Goal: Task Accomplishment & Management: Complete application form

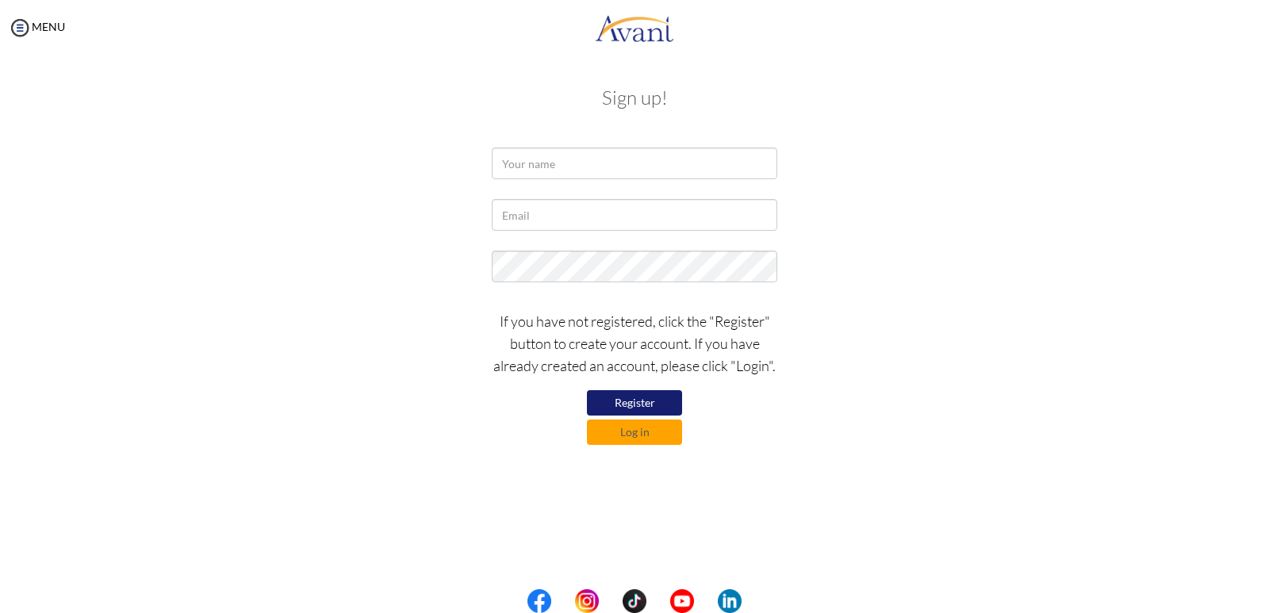
click at [620, 401] on button "Register" at bounding box center [634, 402] width 95 height 25
click at [532, 166] on input "text" at bounding box center [635, 164] width 286 height 32
type input "[PERSON_NAME]"
click at [516, 210] on input "text" at bounding box center [635, 215] width 286 height 32
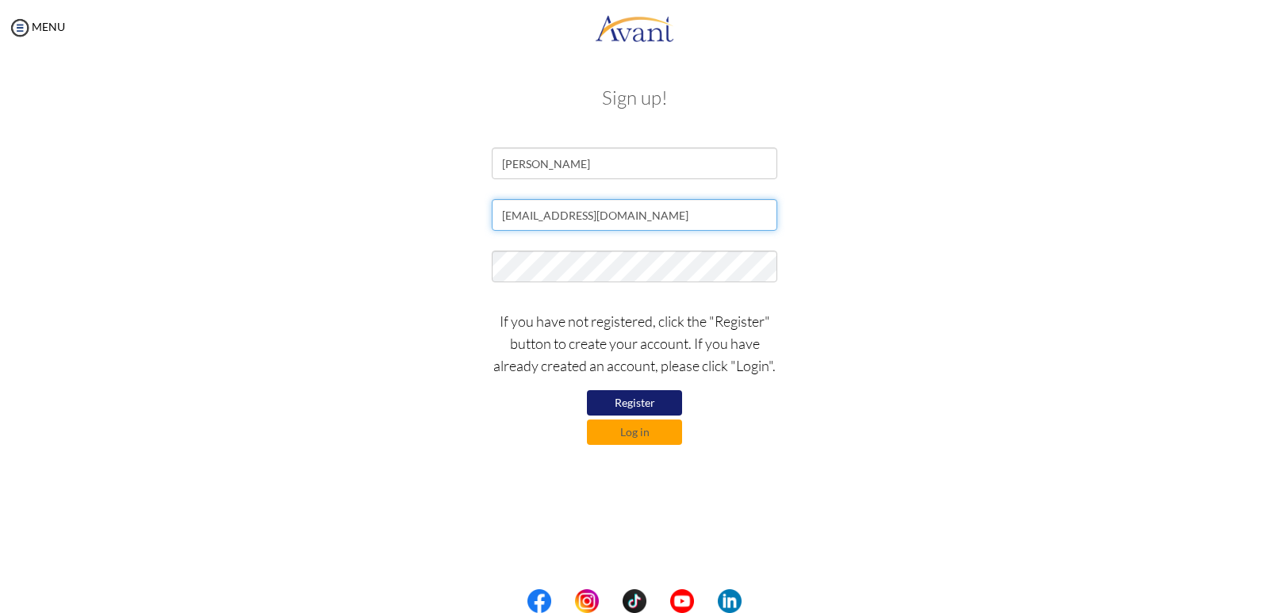
type input "[EMAIL_ADDRESS][DOMAIN_NAME]"
click at [633, 401] on button "Register" at bounding box center [634, 402] width 95 height 25
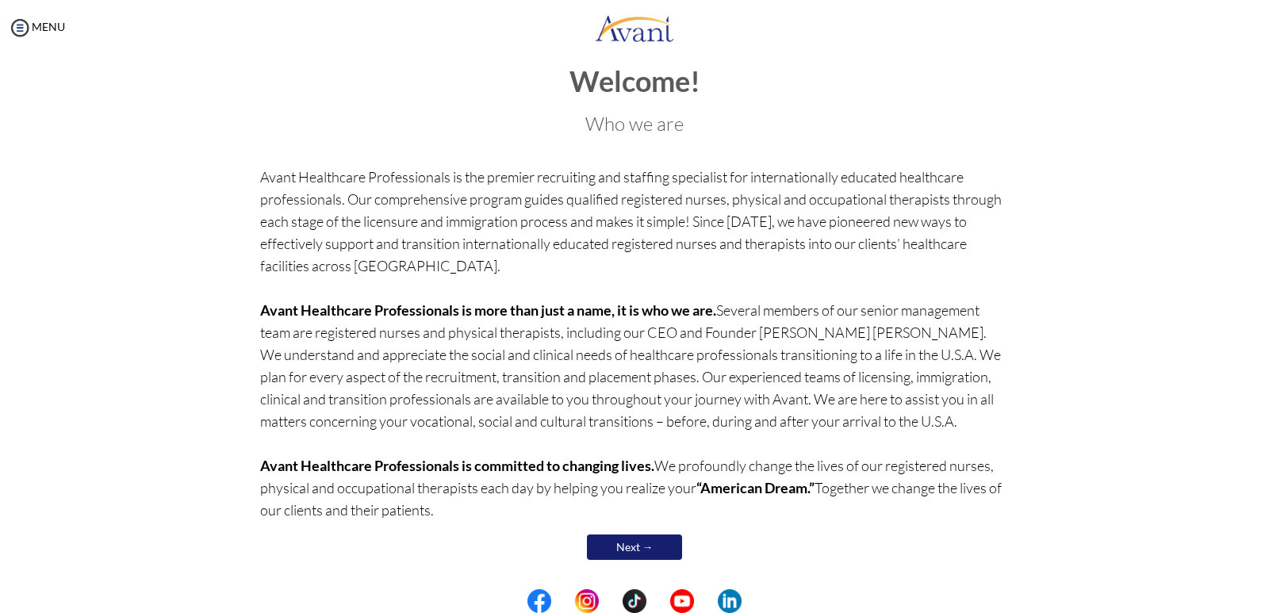
scroll to position [28, 0]
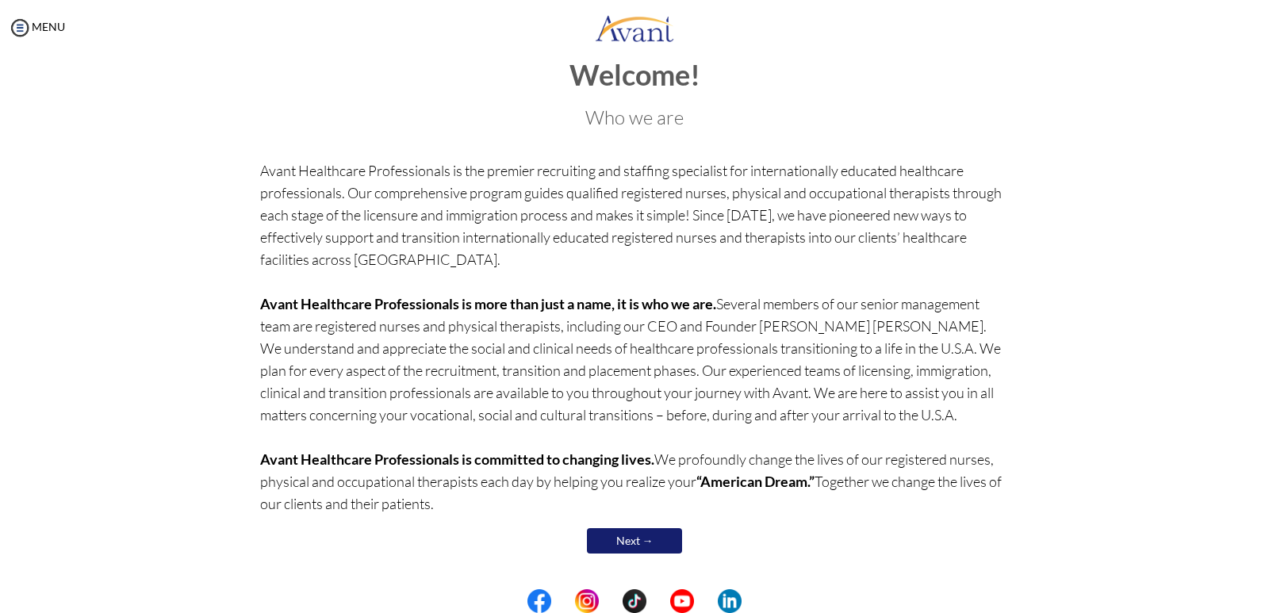
click at [634, 537] on link "Next →" at bounding box center [634, 540] width 95 height 25
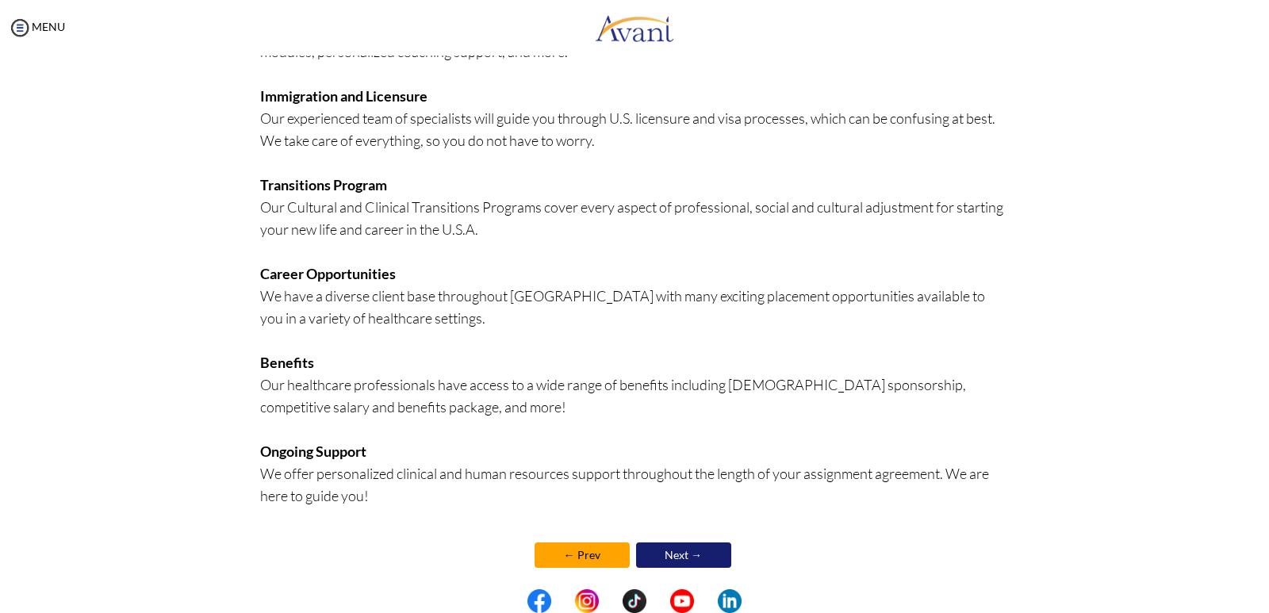
scroll to position [278, 0]
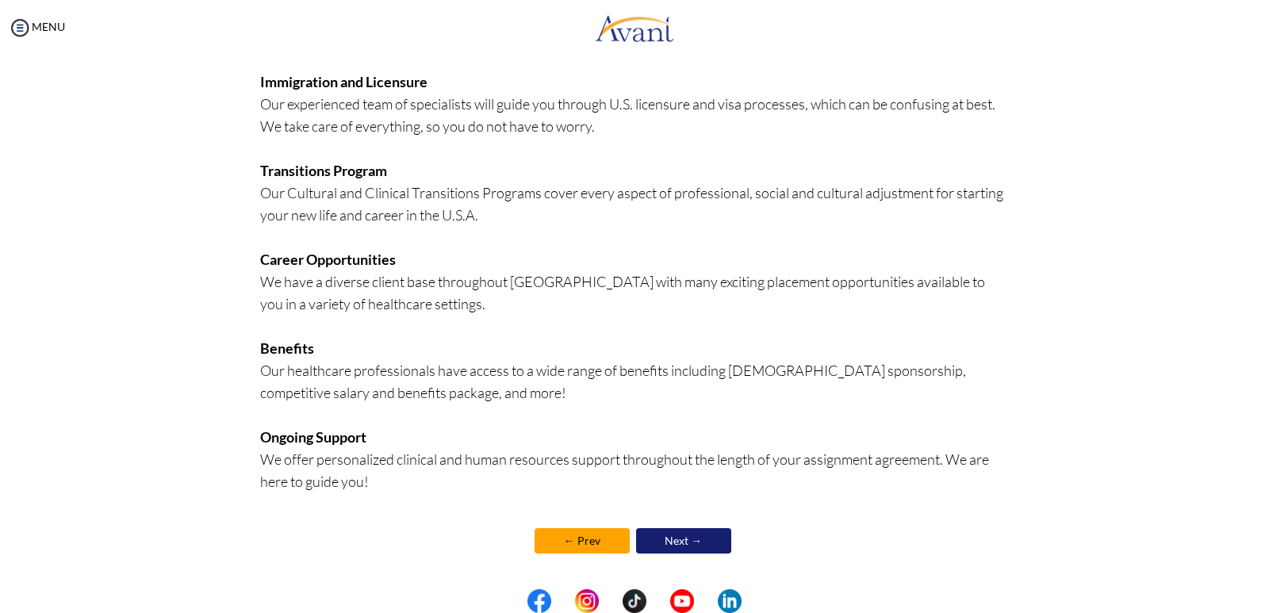
click at [665, 538] on link "Next →" at bounding box center [683, 540] width 95 height 25
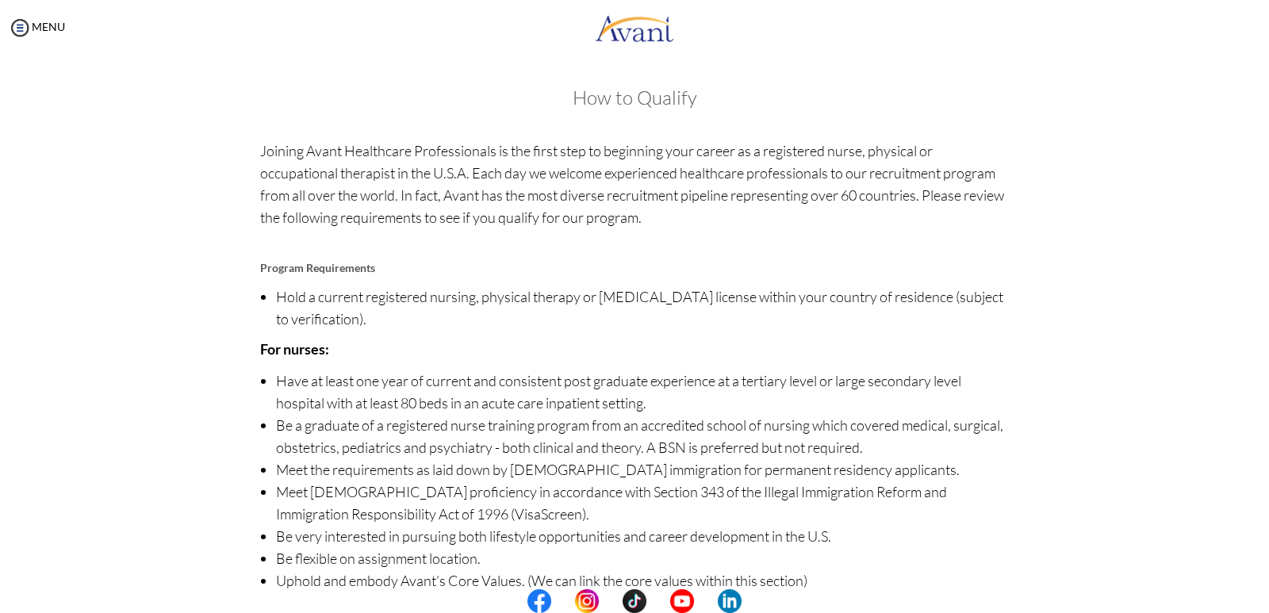
scroll to position [77, 0]
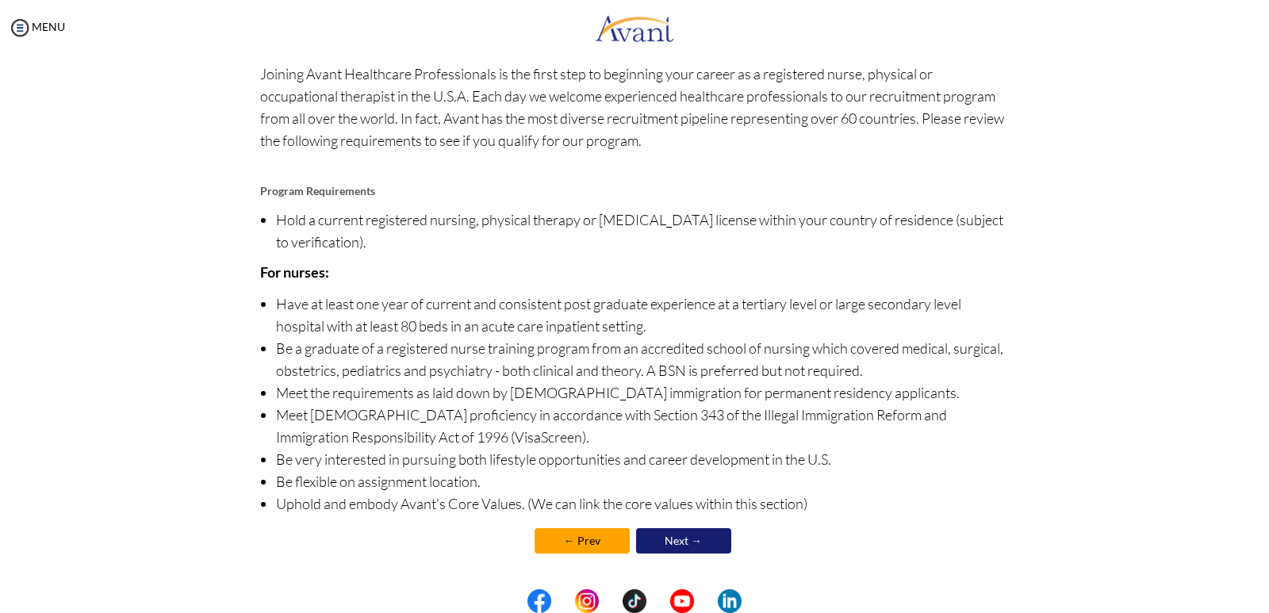
click at [662, 539] on link "Next →" at bounding box center [683, 540] width 95 height 25
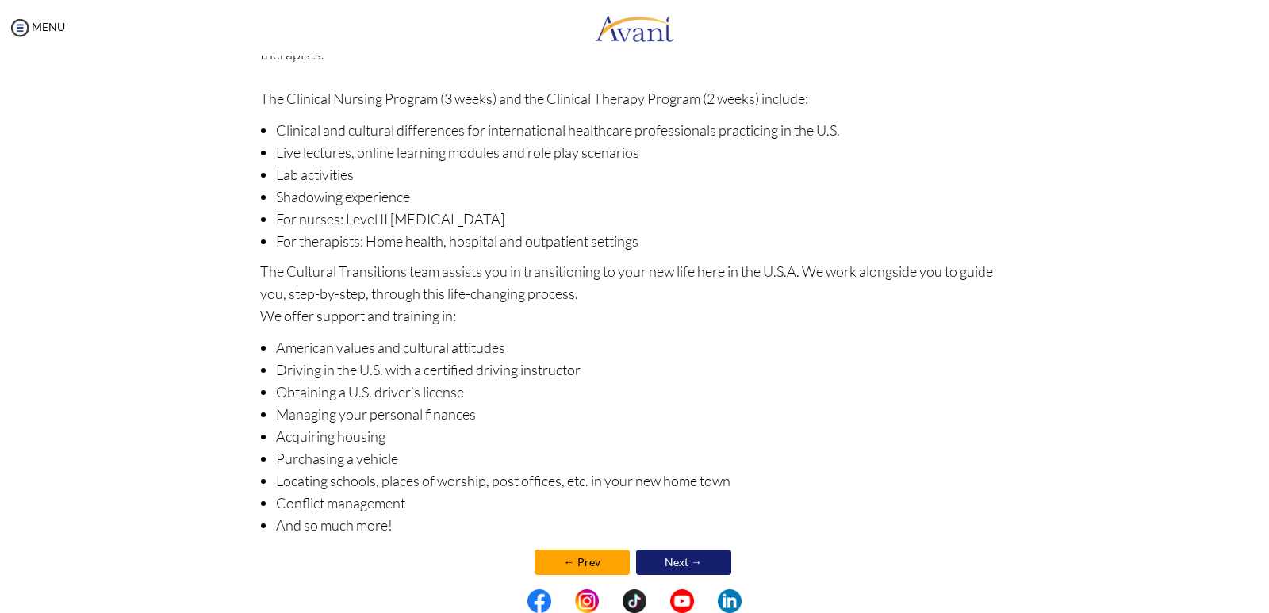
scroll to position [140, 0]
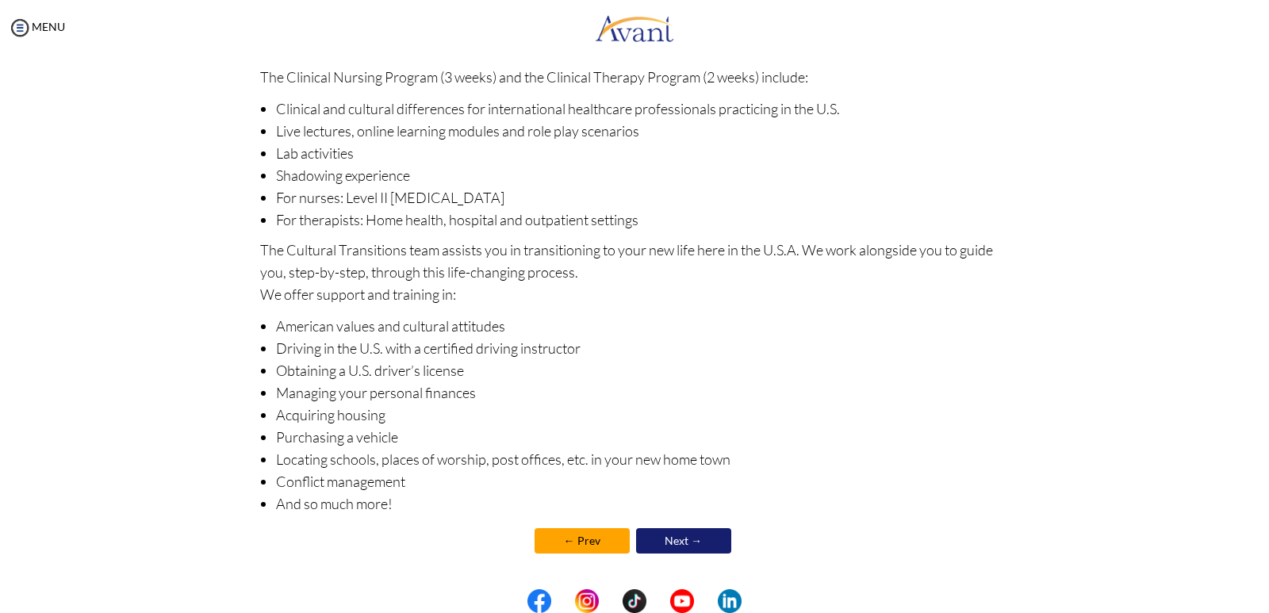
click at [681, 539] on link "Next →" at bounding box center [683, 540] width 95 height 25
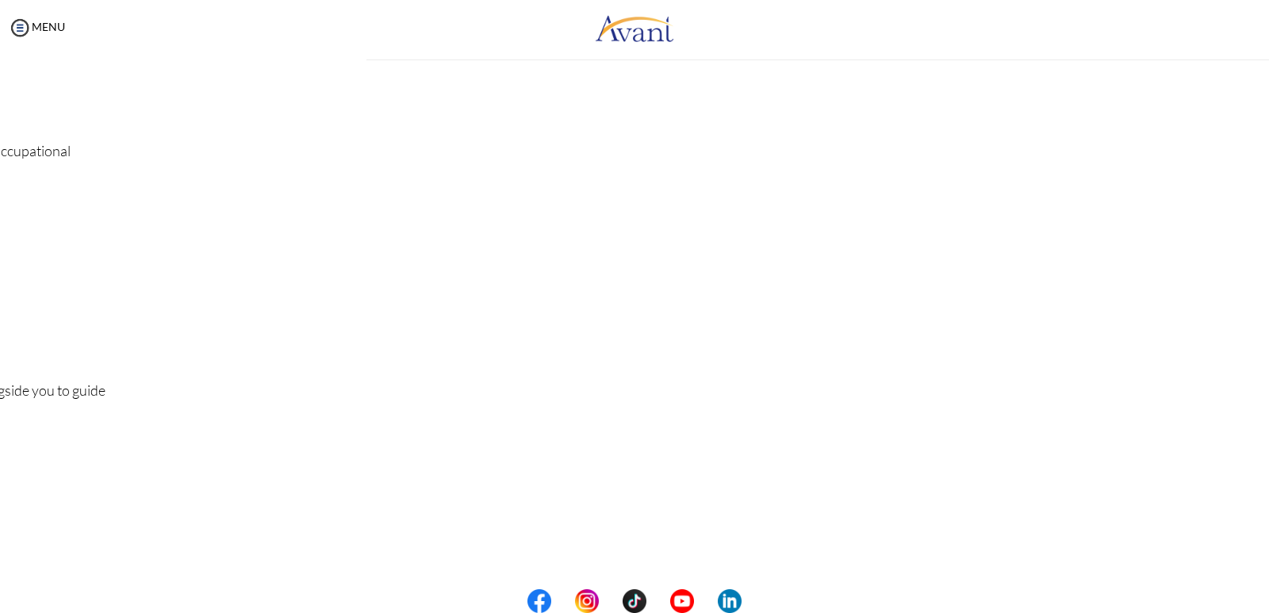
scroll to position [0, 0]
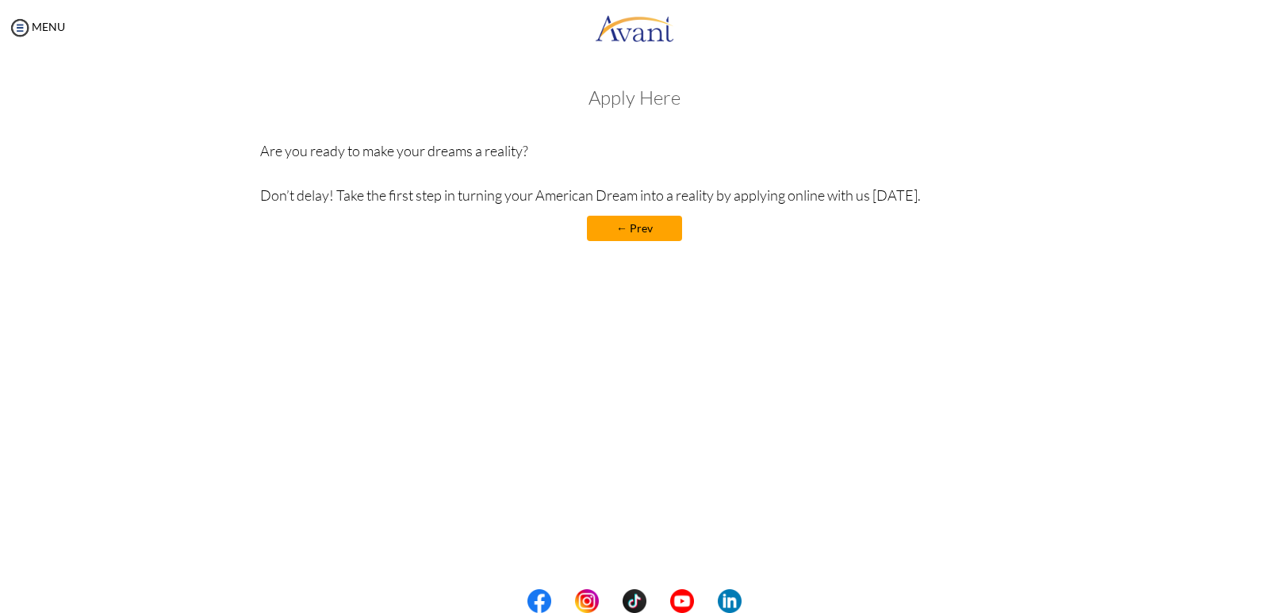
click at [624, 225] on link "← Prev" at bounding box center [634, 228] width 95 height 25
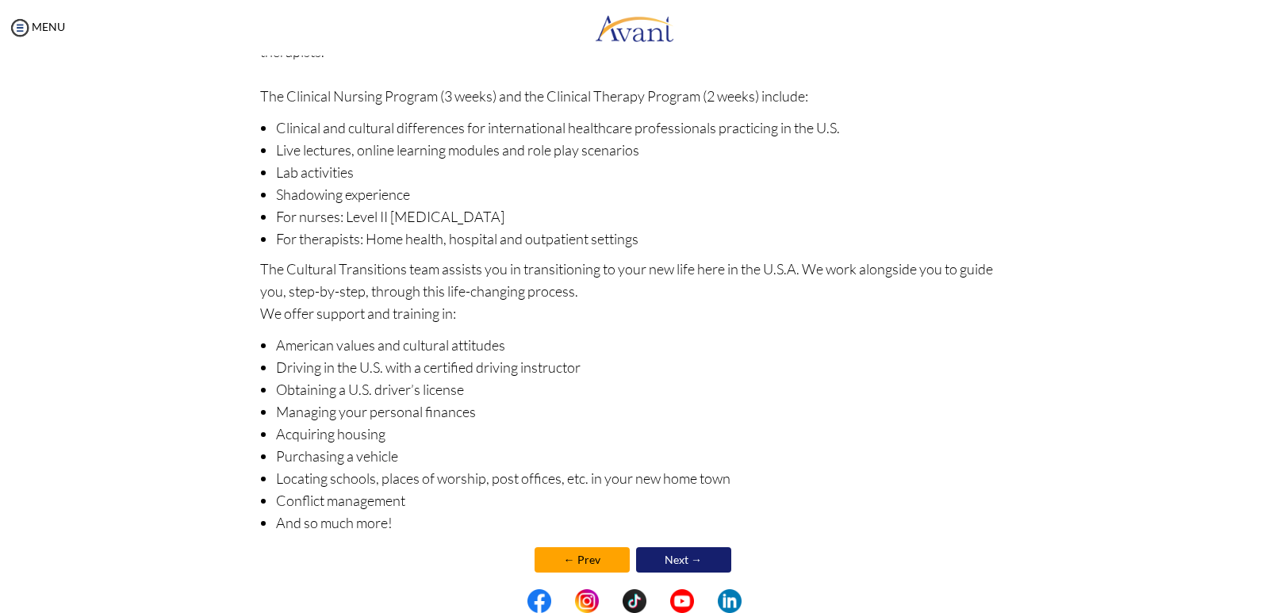
scroll to position [140, 0]
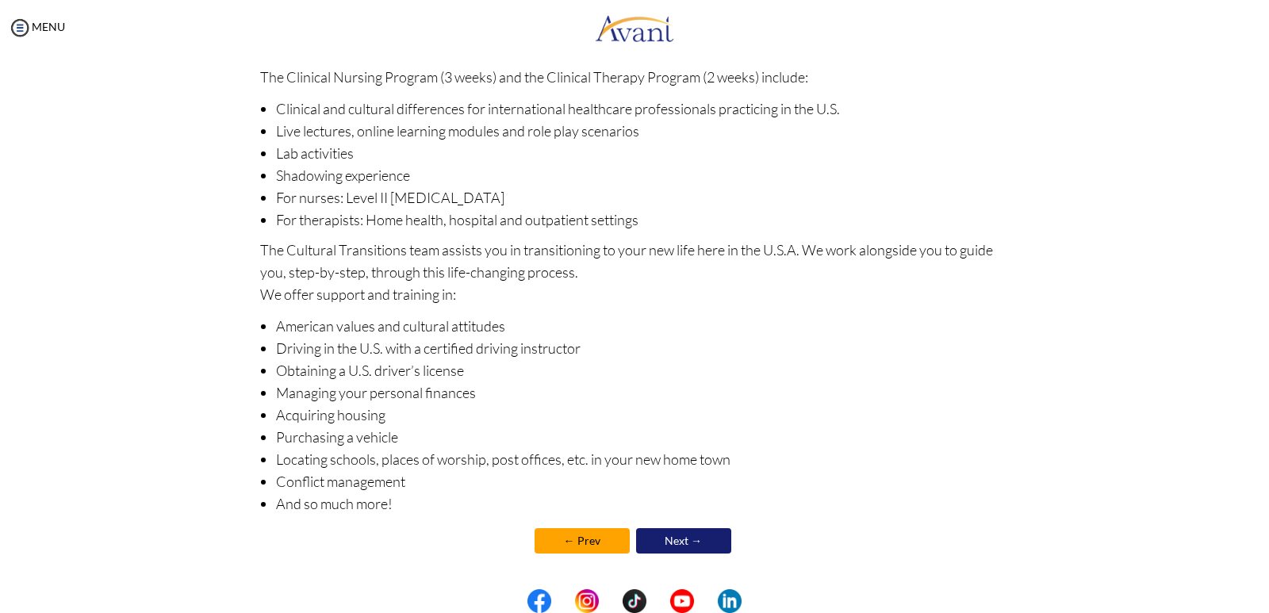
click at [570, 539] on link "← Prev" at bounding box center [582, 540] width 95 height 25
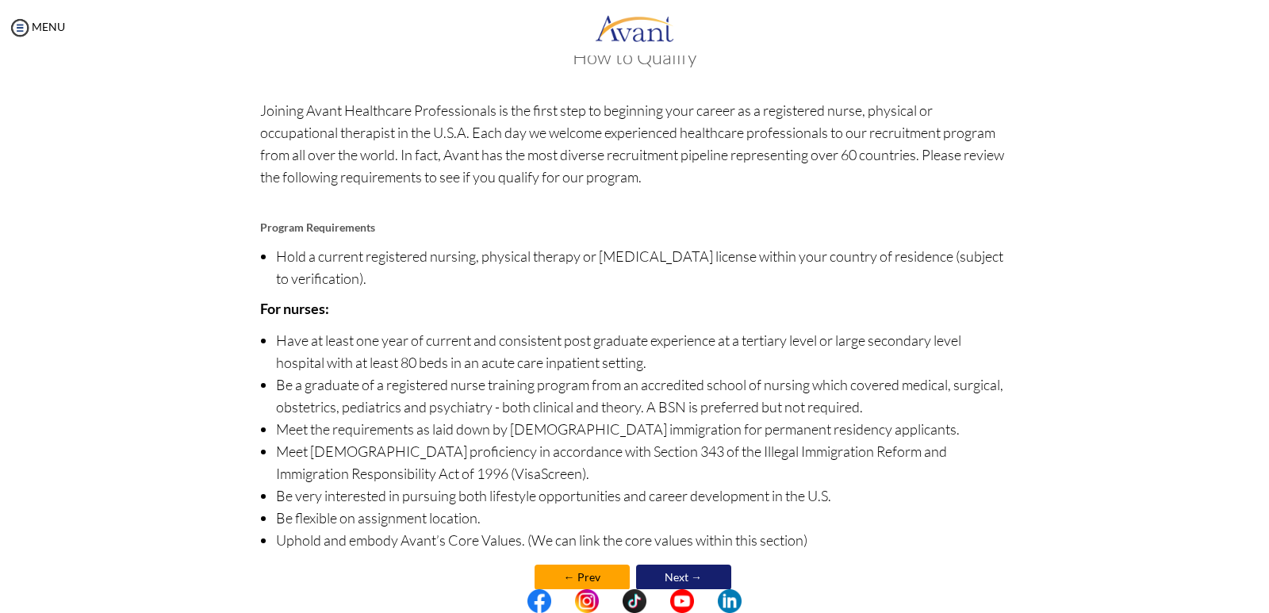
scroll to position [77, 0]
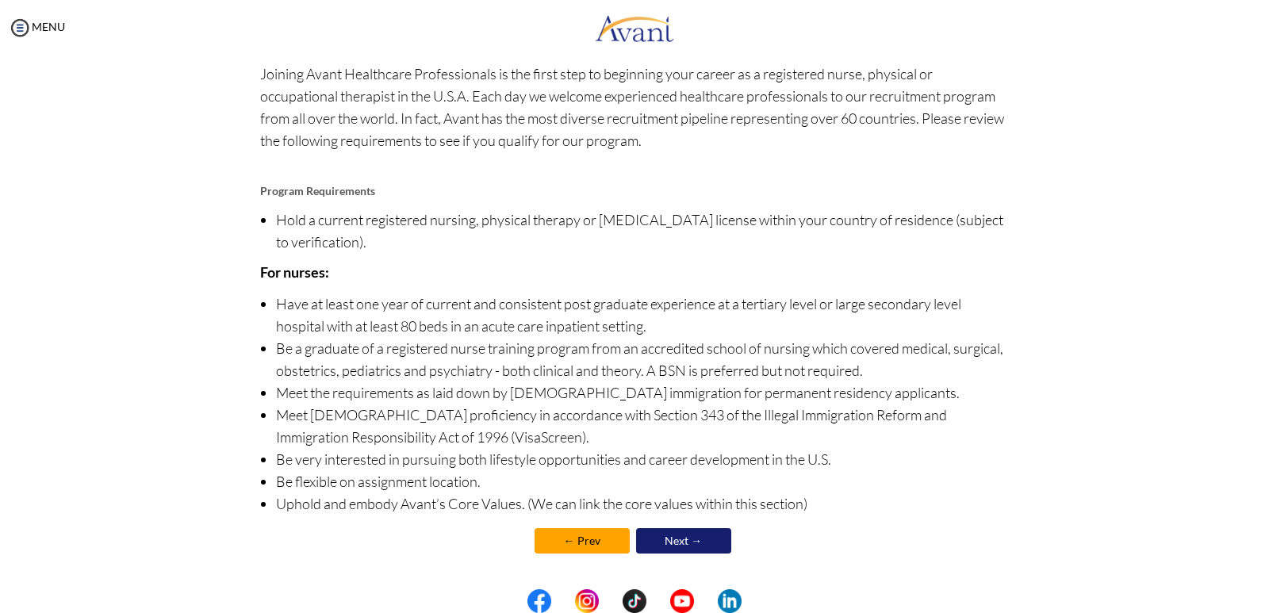
click at [560, 535] on link "← Prev" at bounding box center [582, 540] width 95 height 25
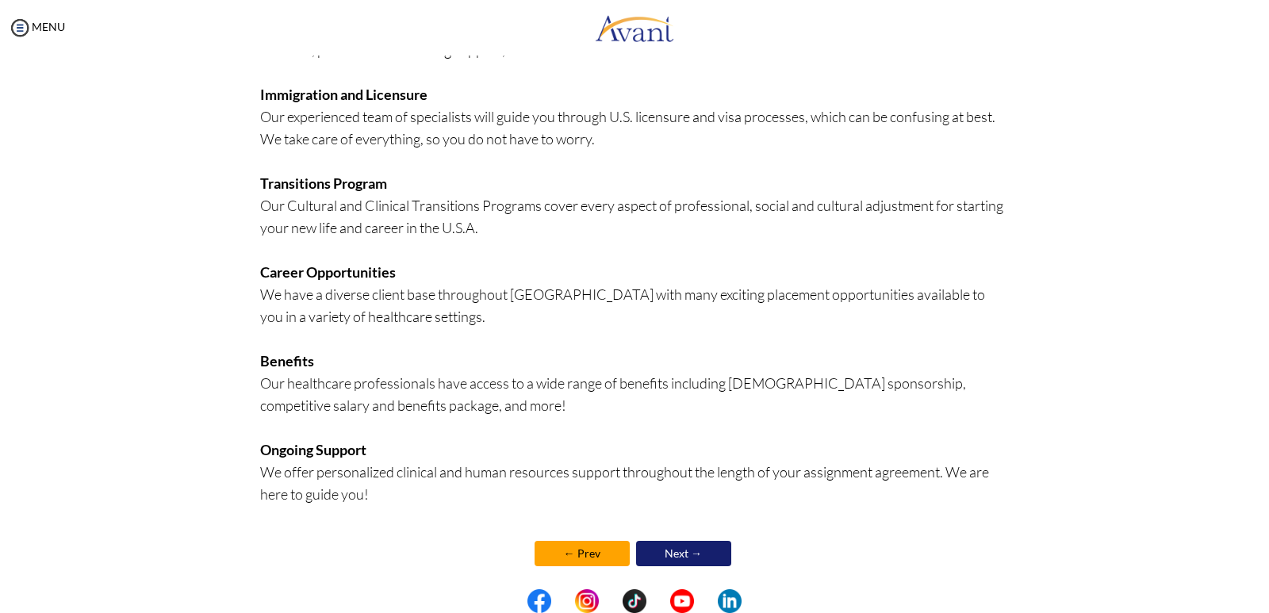
scroll to position [278, 0]
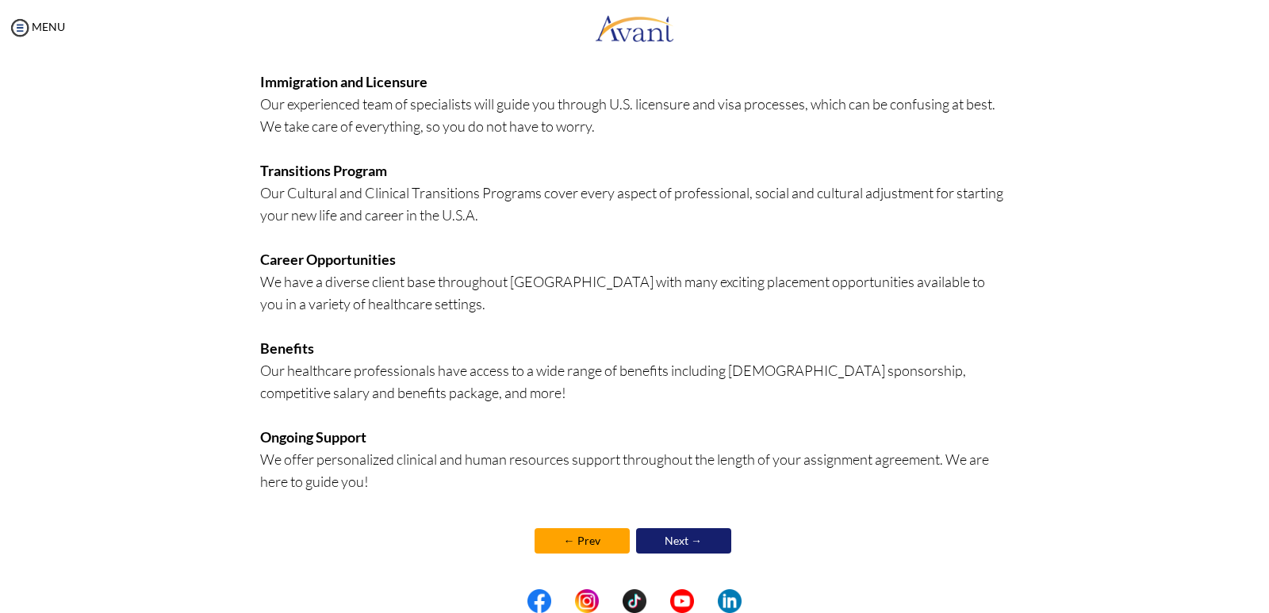
click at [570, 532] on link "← Prev" at bounding box center [582, 540] width 95 height 25
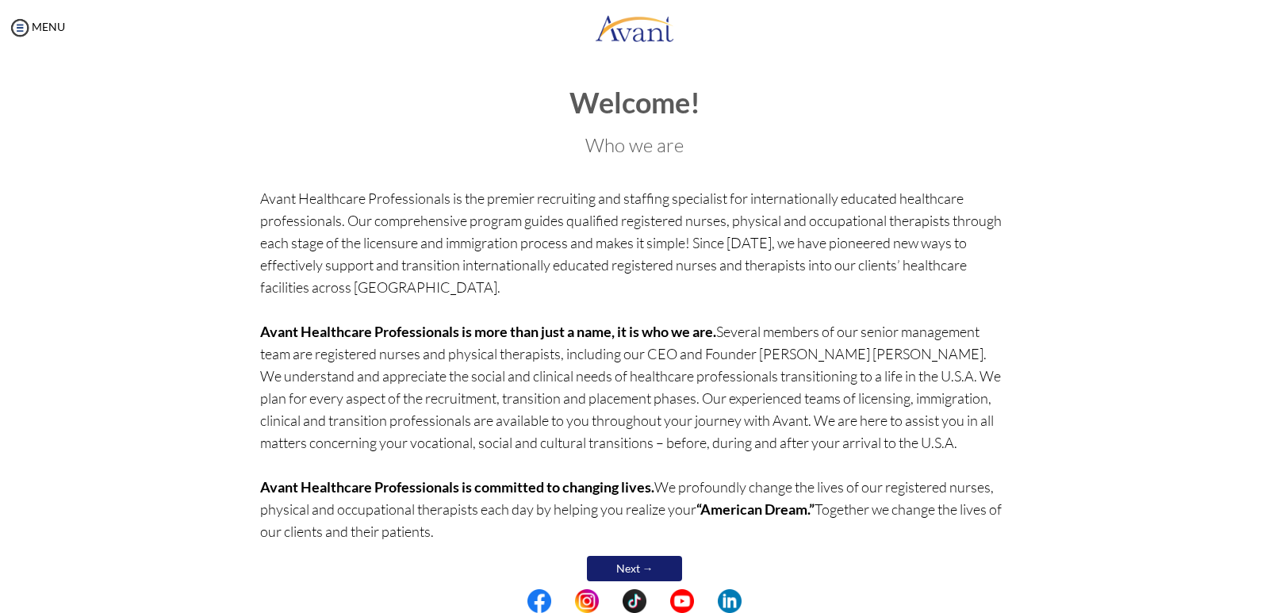
scroll to position [28, 0]
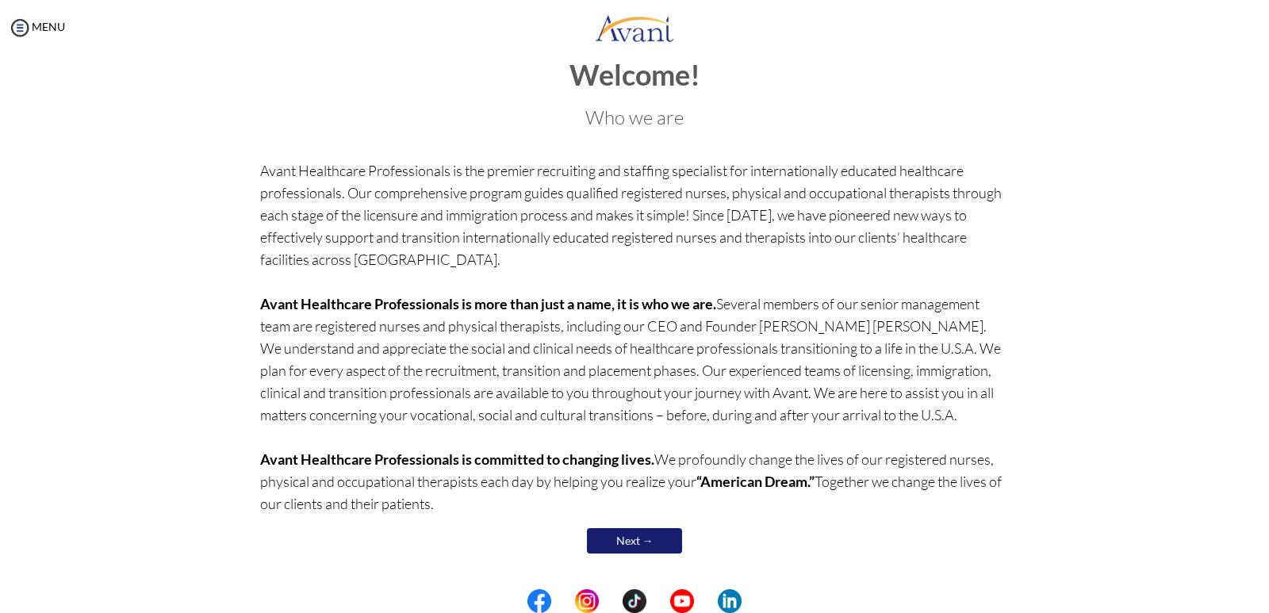
click at [624, 534] on link "Next →" at bounding box center [634, 540] width 95 height 25
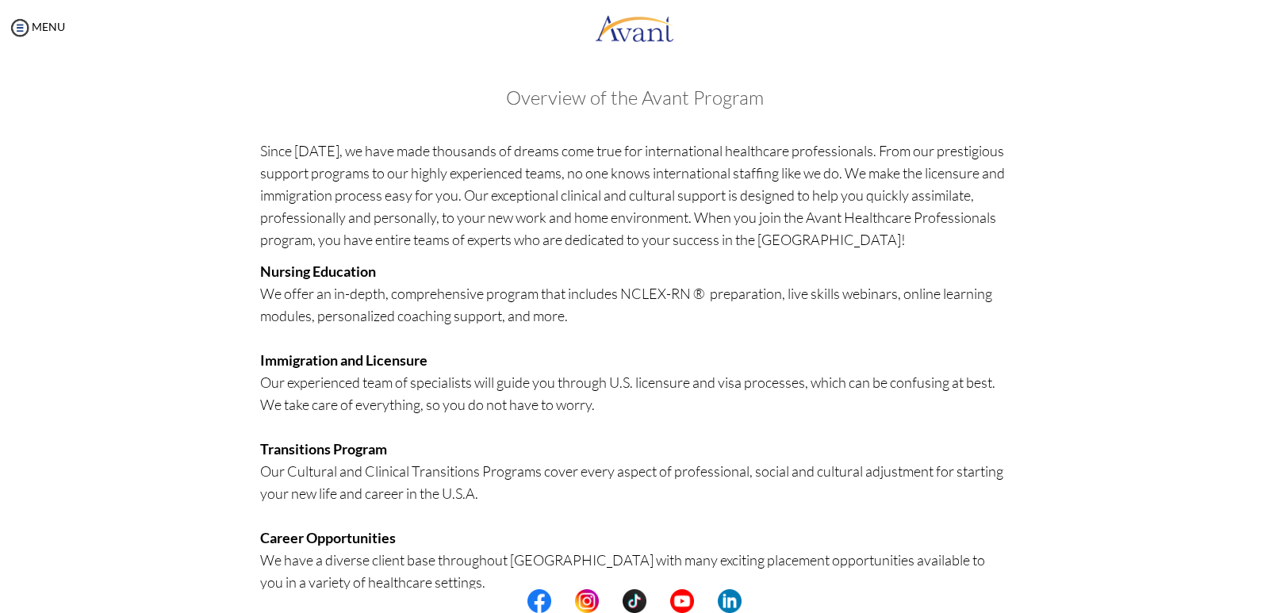
scroll to position [278, 0]
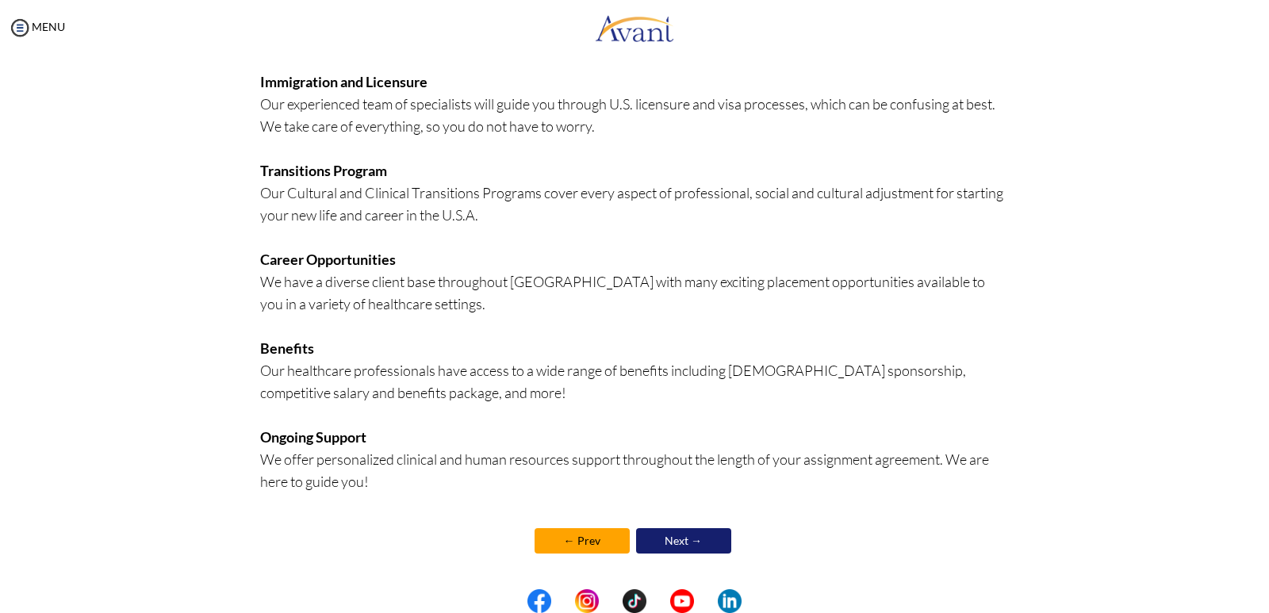
click at [636, 543] on link "Next →" at bounding box center [683, 540] width 95 height 25
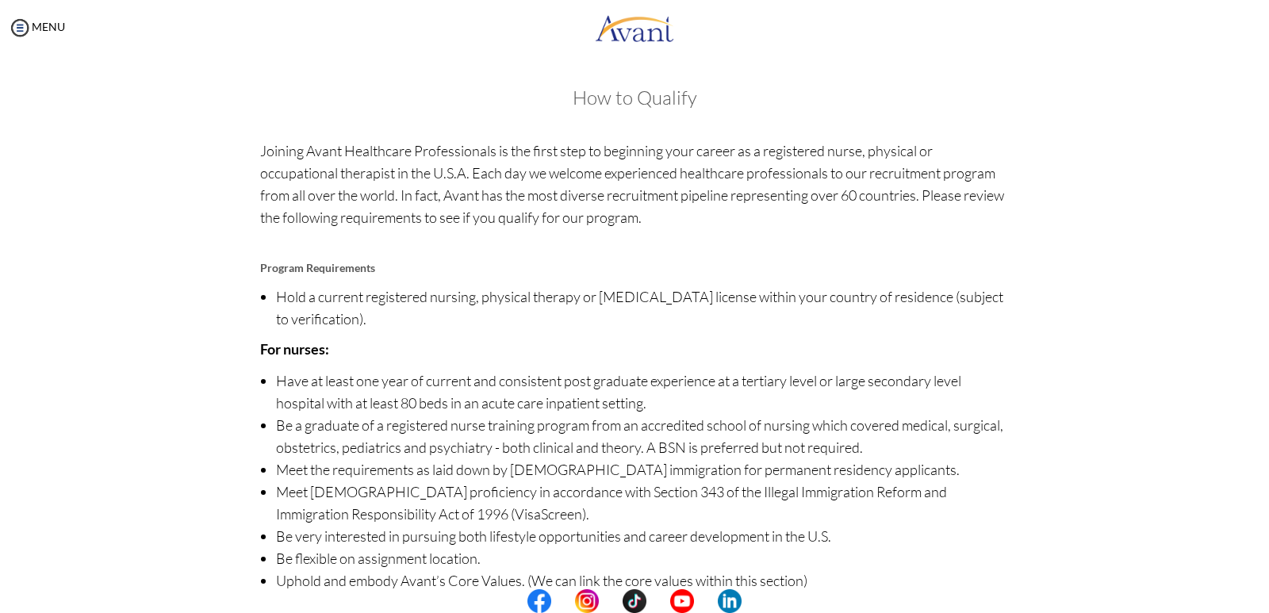
scroll to position [77, 0]
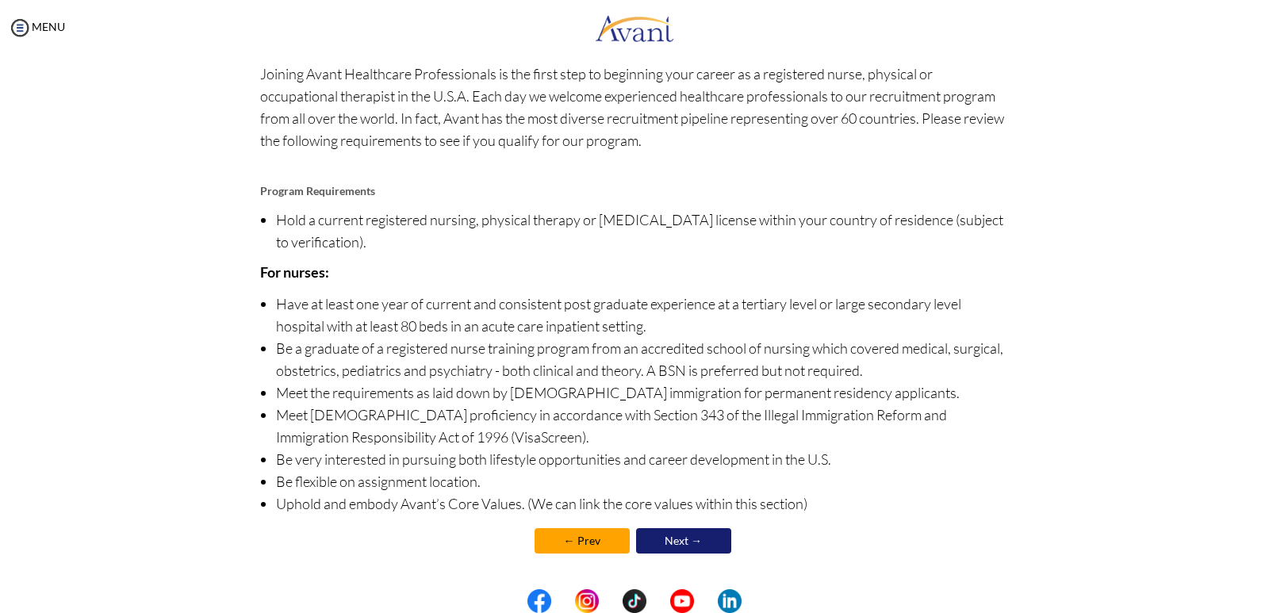
click at [648, 539] on link "Next →" at bounding box center [683, 540] width 95 height 25
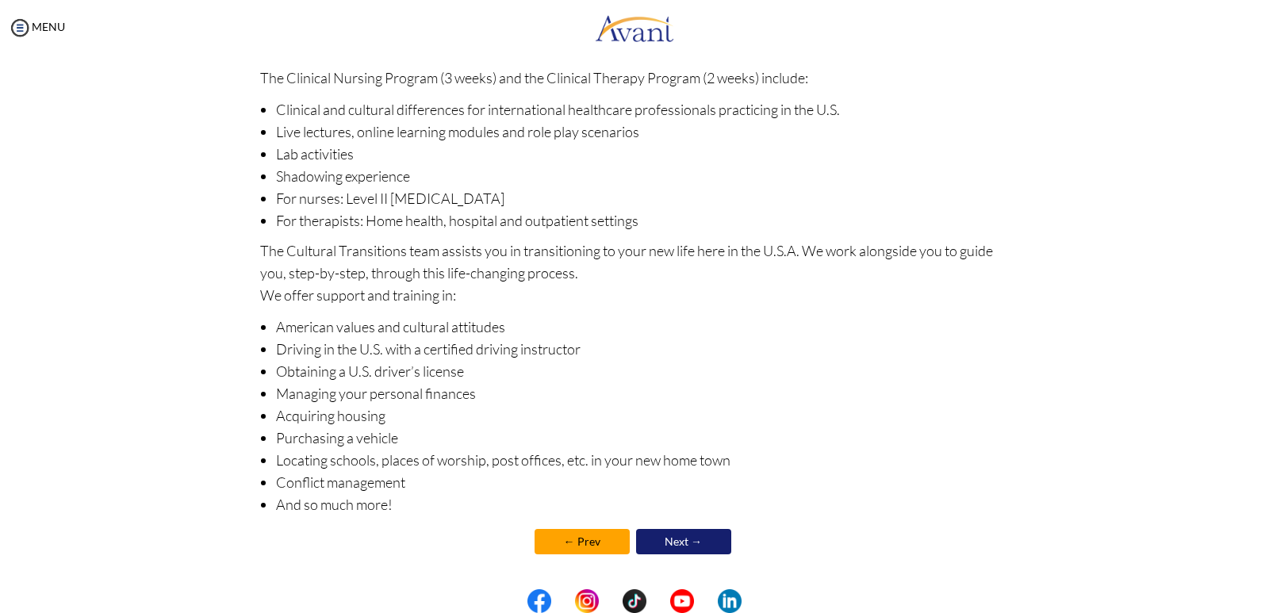
scroll to position [140, 0]
click at [649, 540] on link "Next →" at bounding box center [683, 540] width 95 height 25
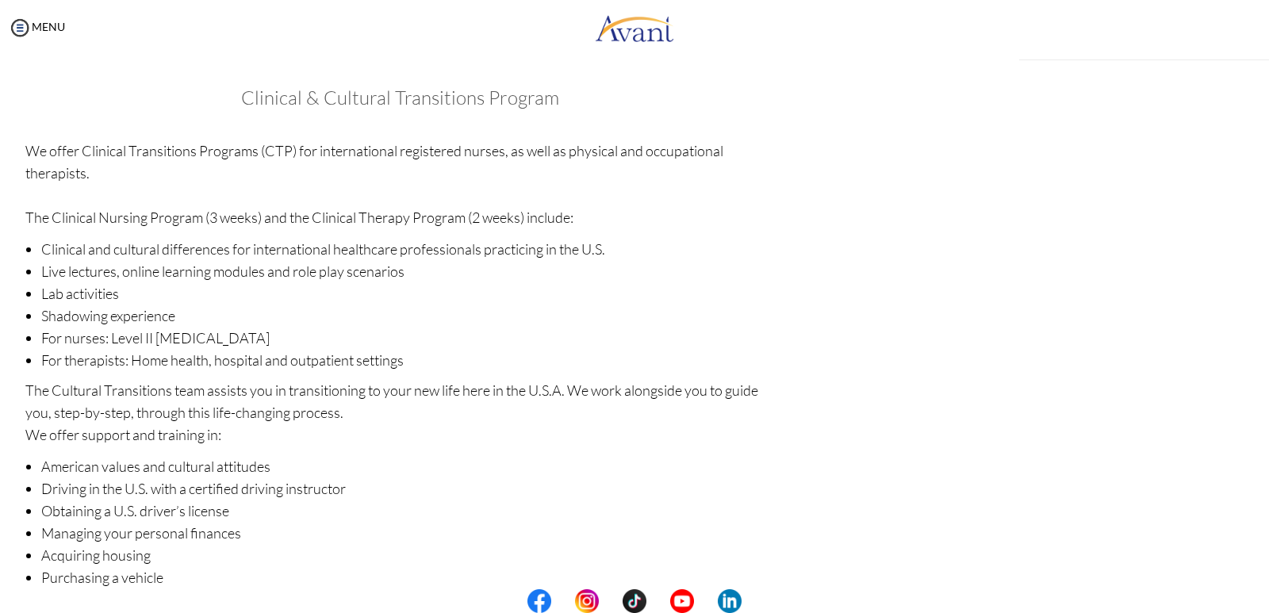
scroll to position [142, 0]
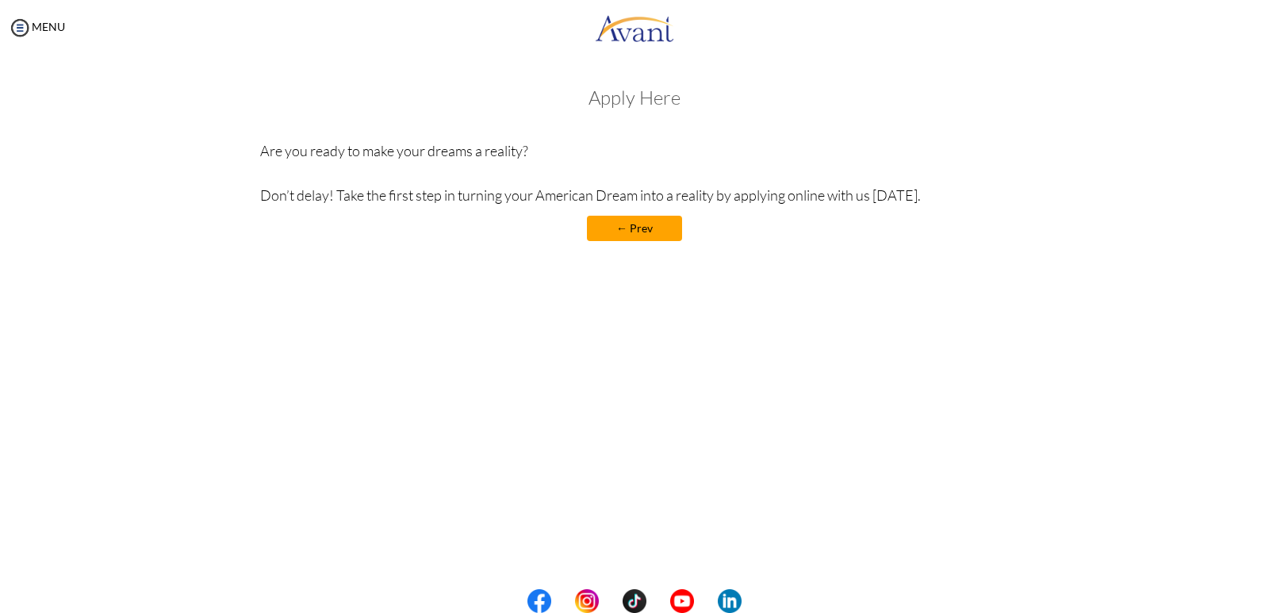
click at [635, 98] on h3 "Apply Here" at bounding box center [635, 97] width 750 height 21
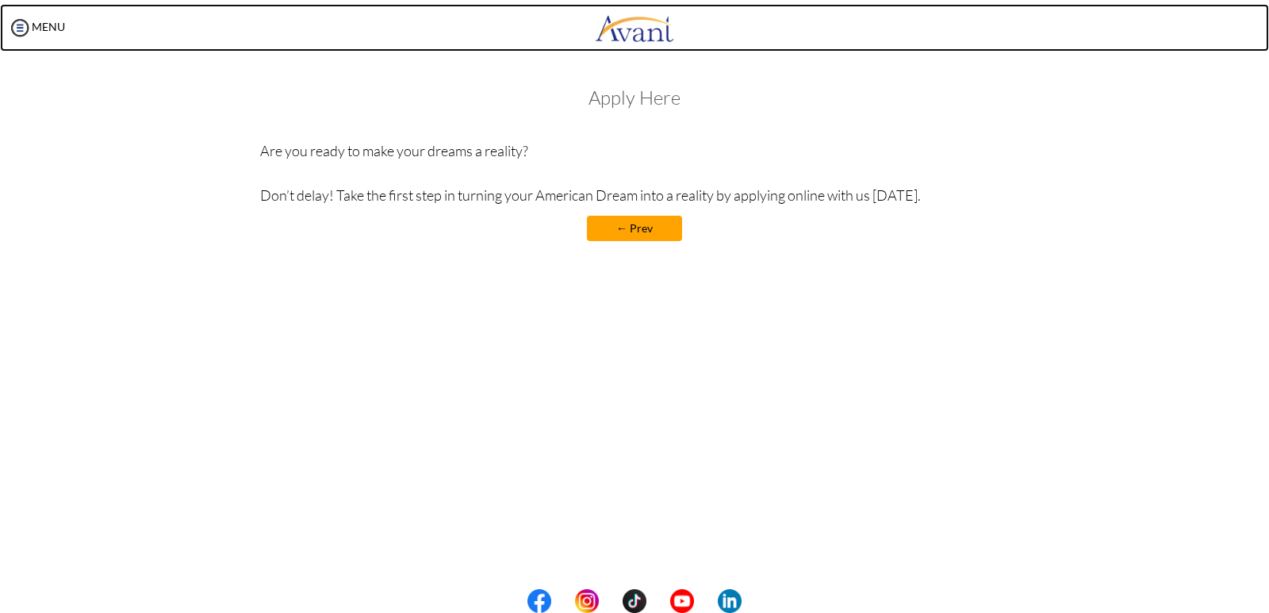
click at [641, 32] on img at bounding box center [634, 28] width 79 height 48
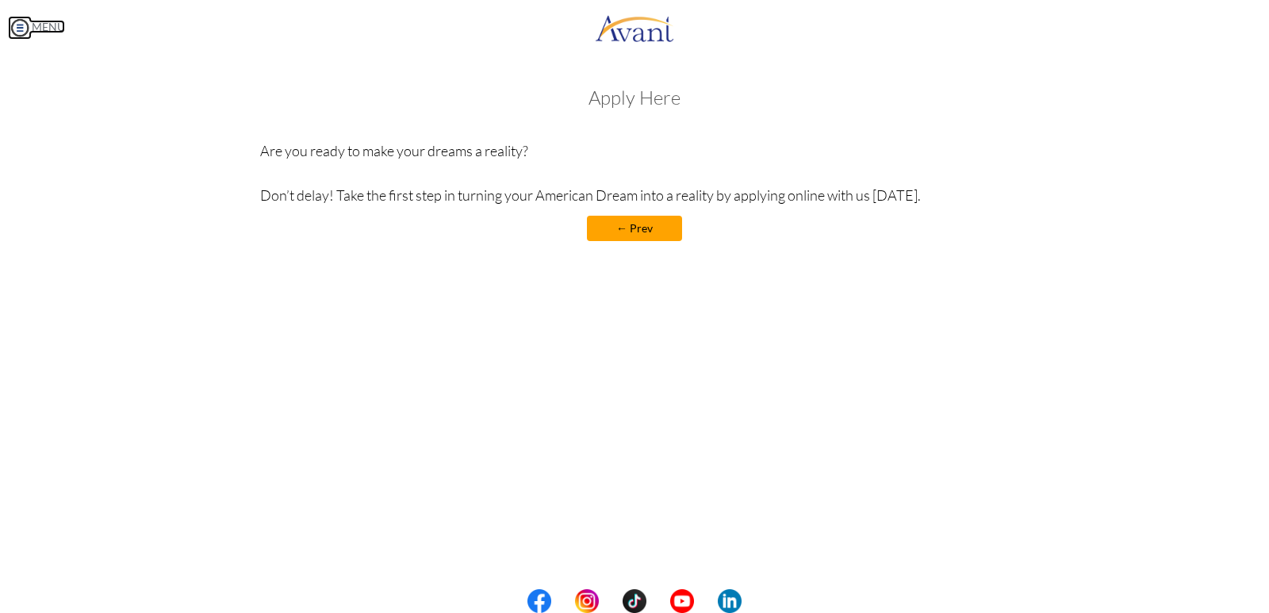
click at [25, 27] on img at bounding box center [20, 28] width 24 height 24
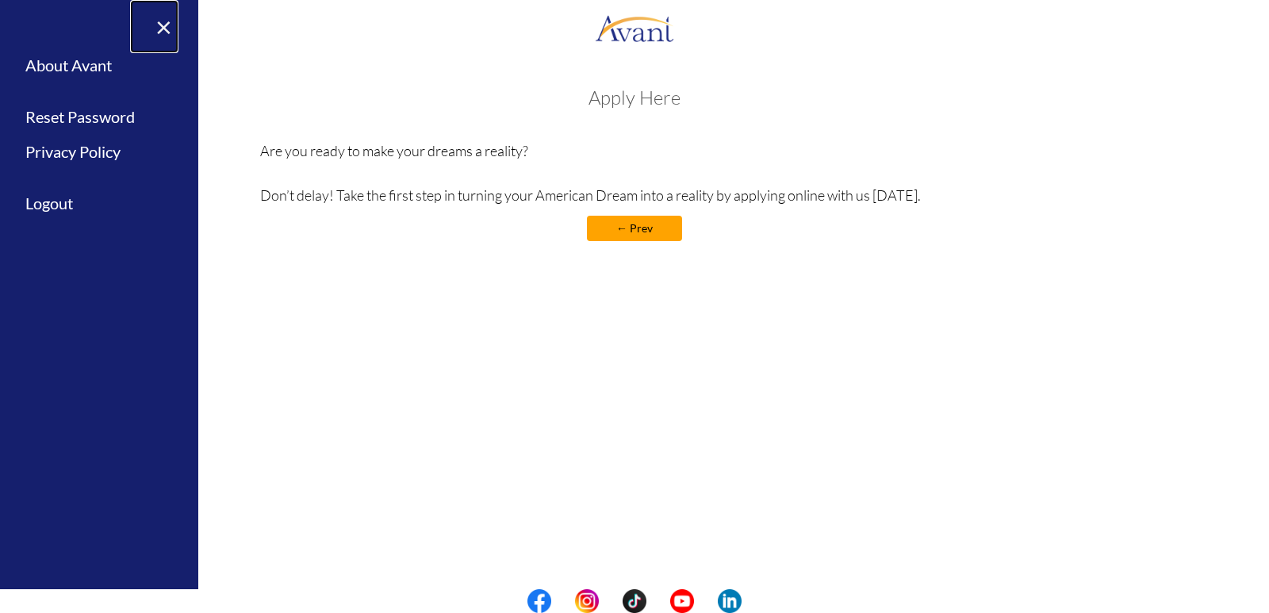
click at [159, 27] on link "×" at bounding box center [154, 26] width 48 height 53
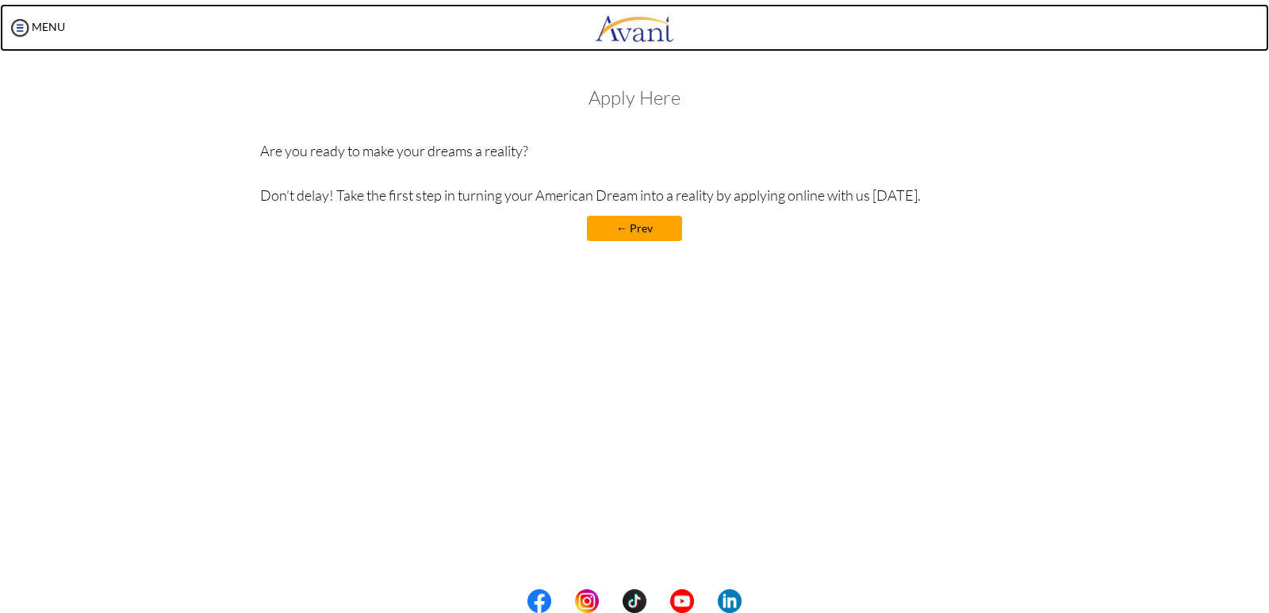
click at [638, 34] on img at bounding box center [634, 28] width 79 height 48
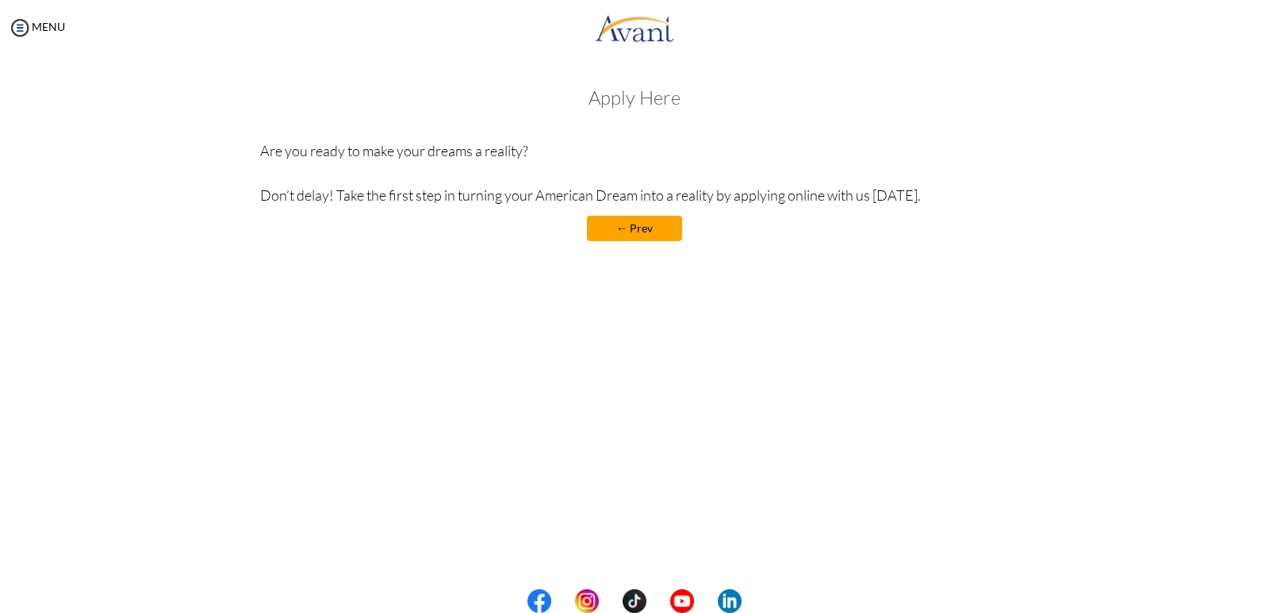
click at [520, 158] on p "Are you ready to make your dreams a reality? Don’t delay! Take the first step i…" at bounding box center [635, 173] width 750 height 67
click at [662, 99] on h3 "Apply Here" at bounding box center [635, 97] width 750 height 21
click at [632, 228] on link "← Prev" at bounding box center [634, 228] width 95 height 25
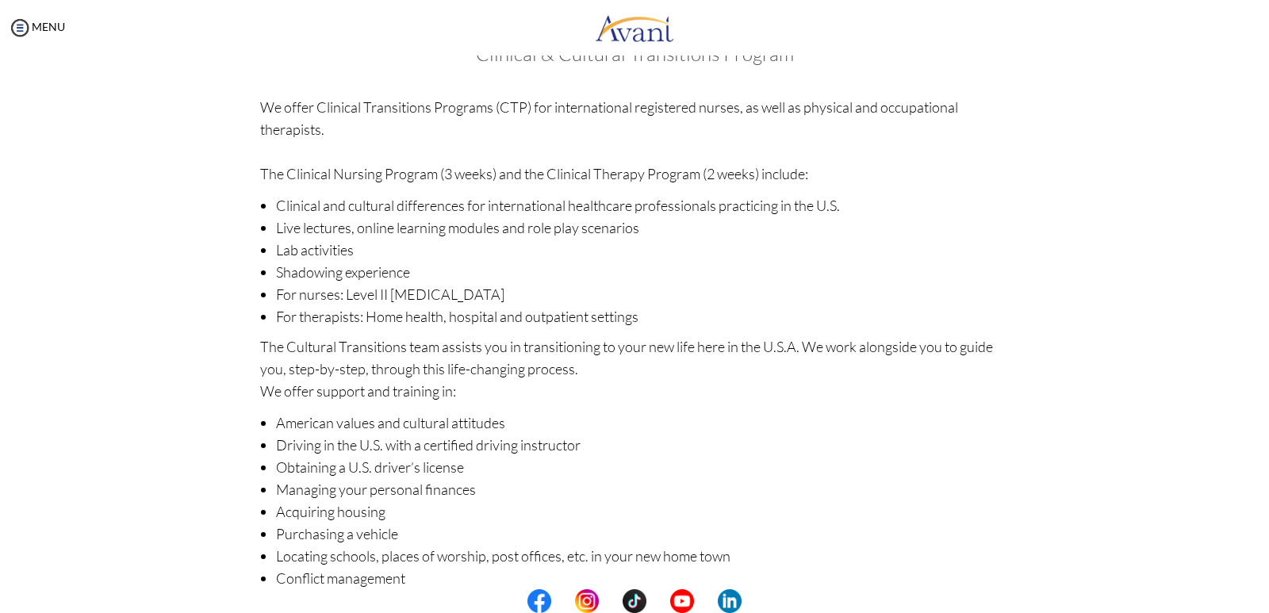
scroll to position [140, 0]
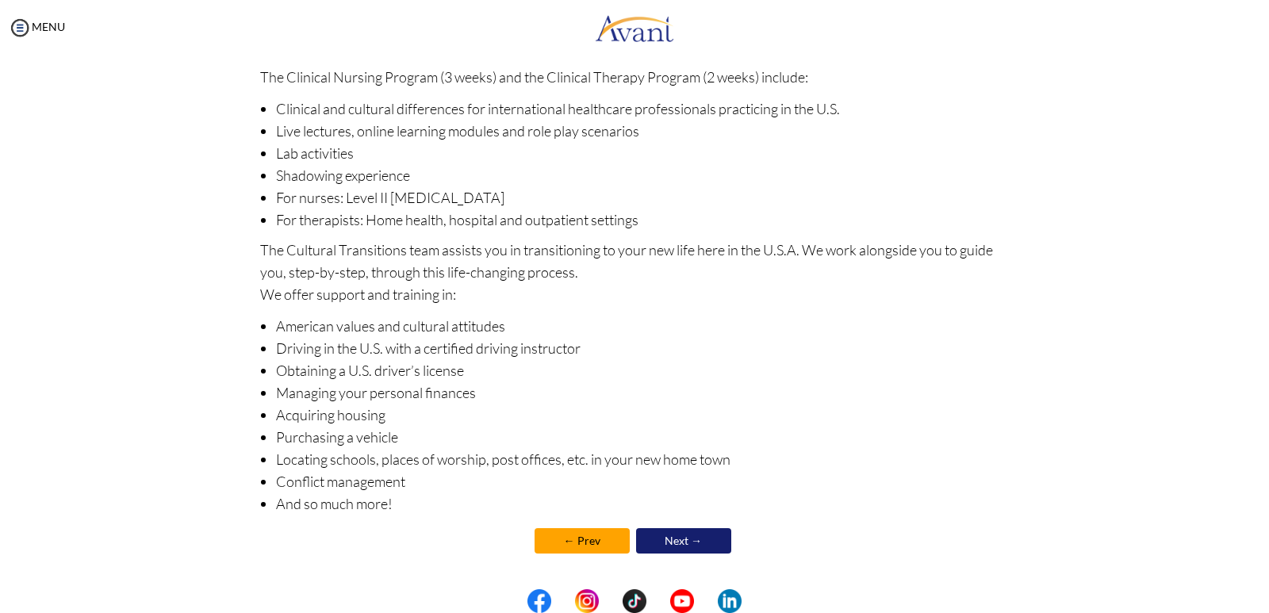
click at [580, 539] on link "← Prev" at bounding box center [582, 540] width 95 height 25
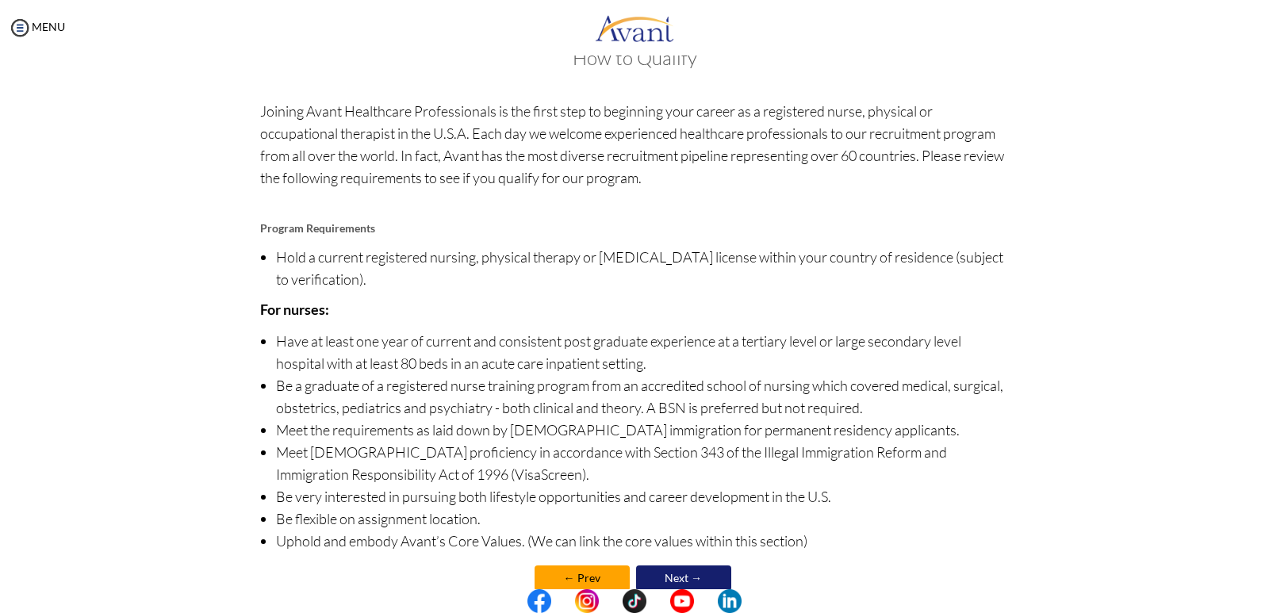
scroll to position [77, 0]
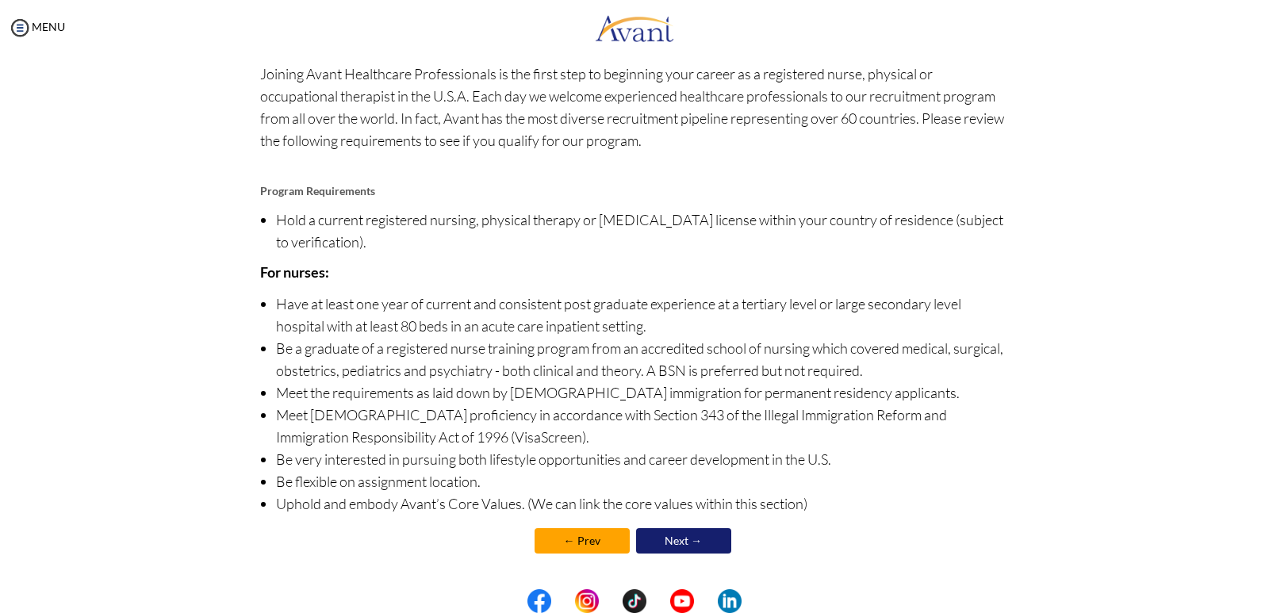
click at [562, 534] on link "← Prev" at bounding box center [582, 540] width 95 height 25
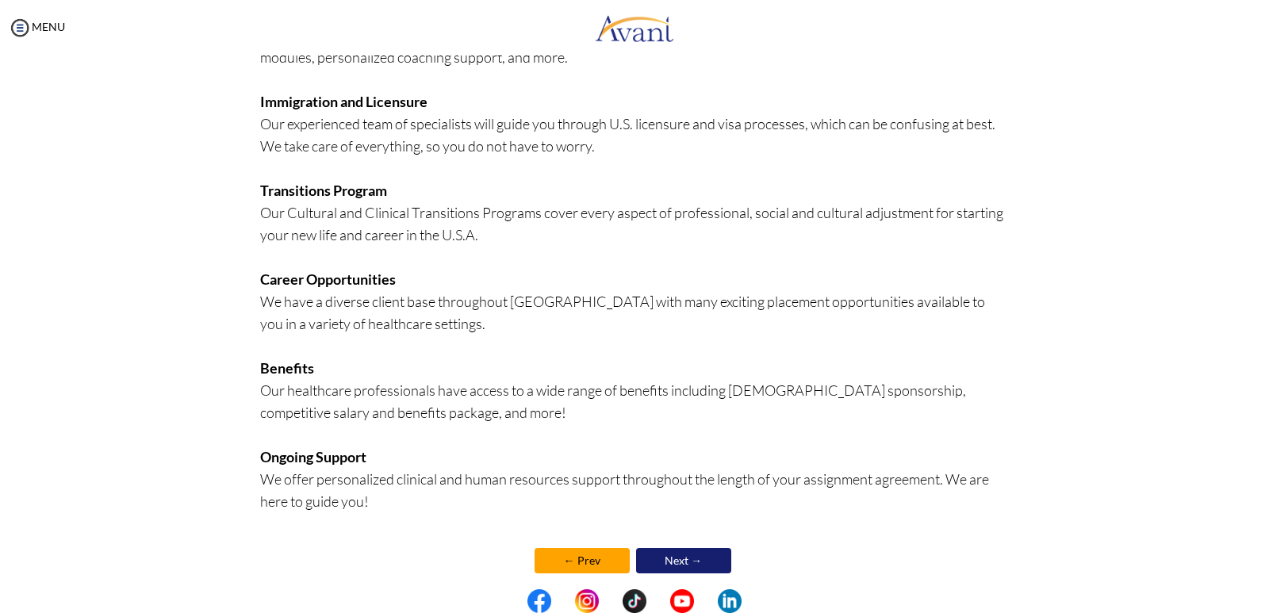
scroll to position [278, 0]
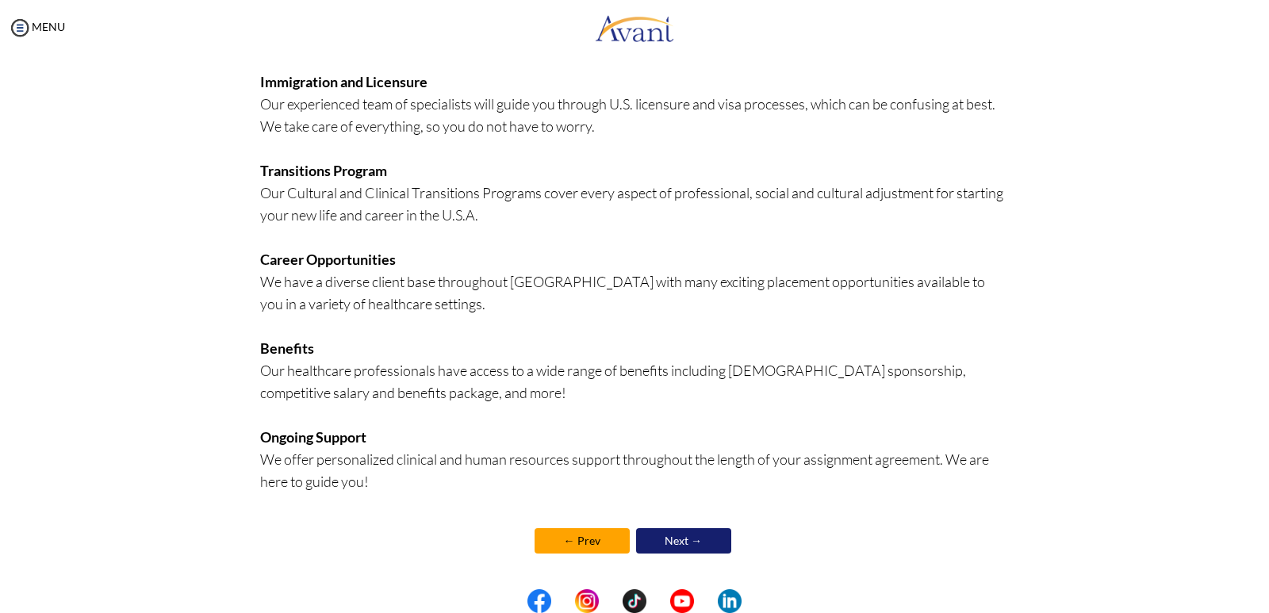
click at [565, 539] on link "← Prev" at bounding box center [582, 540] width 95 height 25
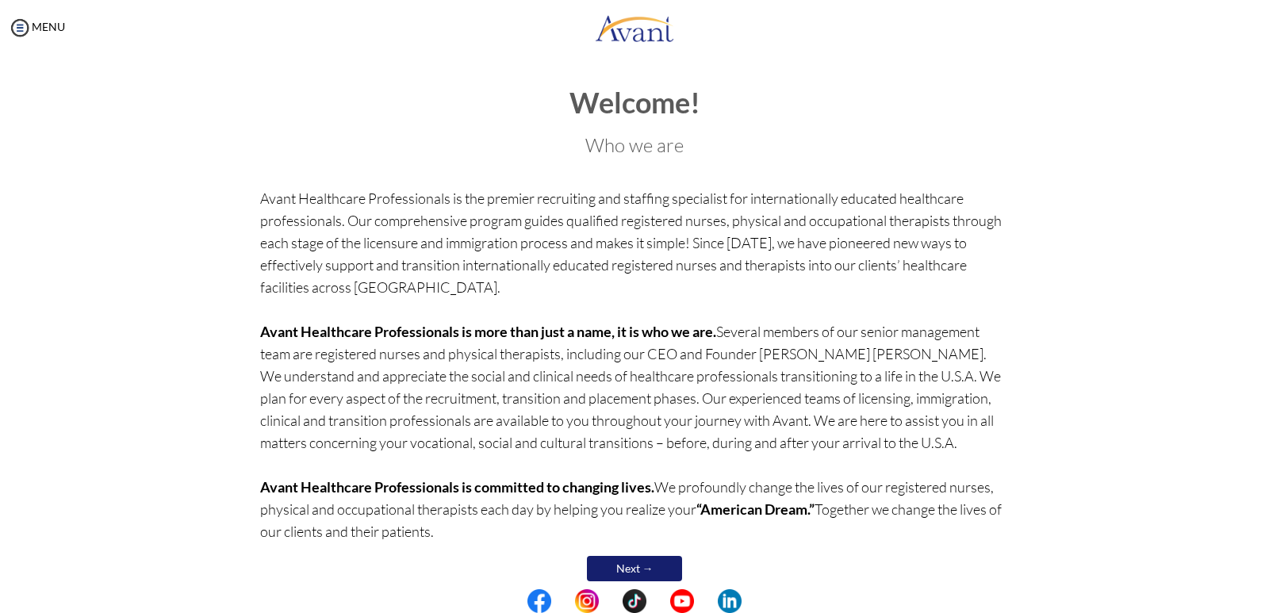
scroll to position [28, 0]
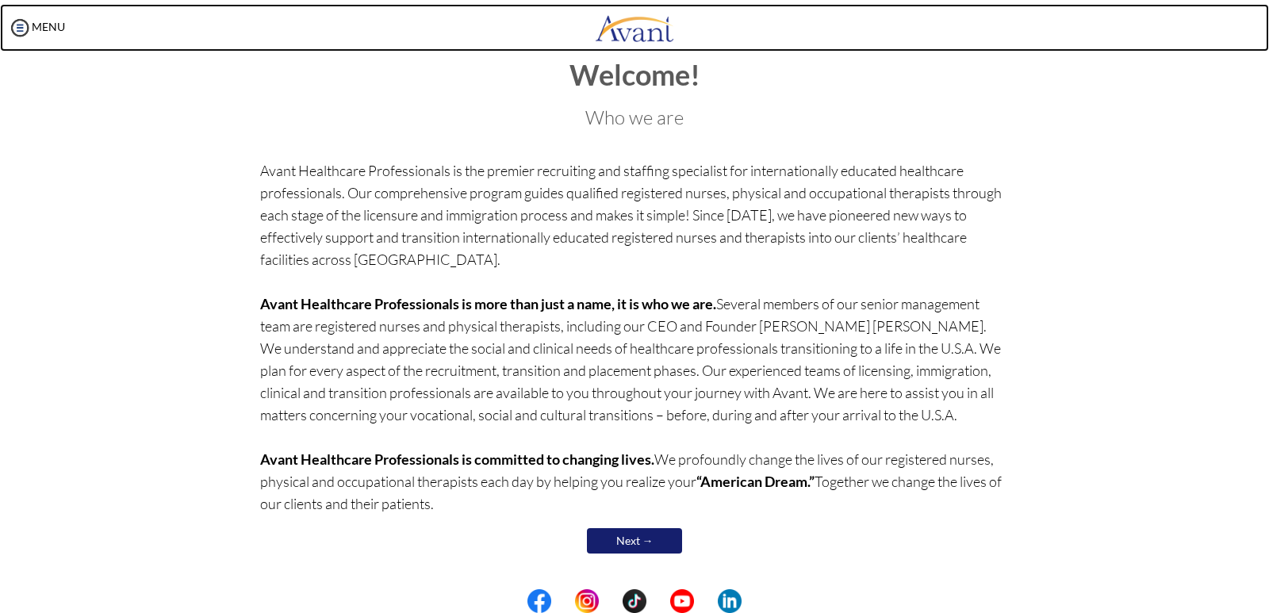
click at [646, 37] on img at bounding box center [634, 28] width 79 height 48
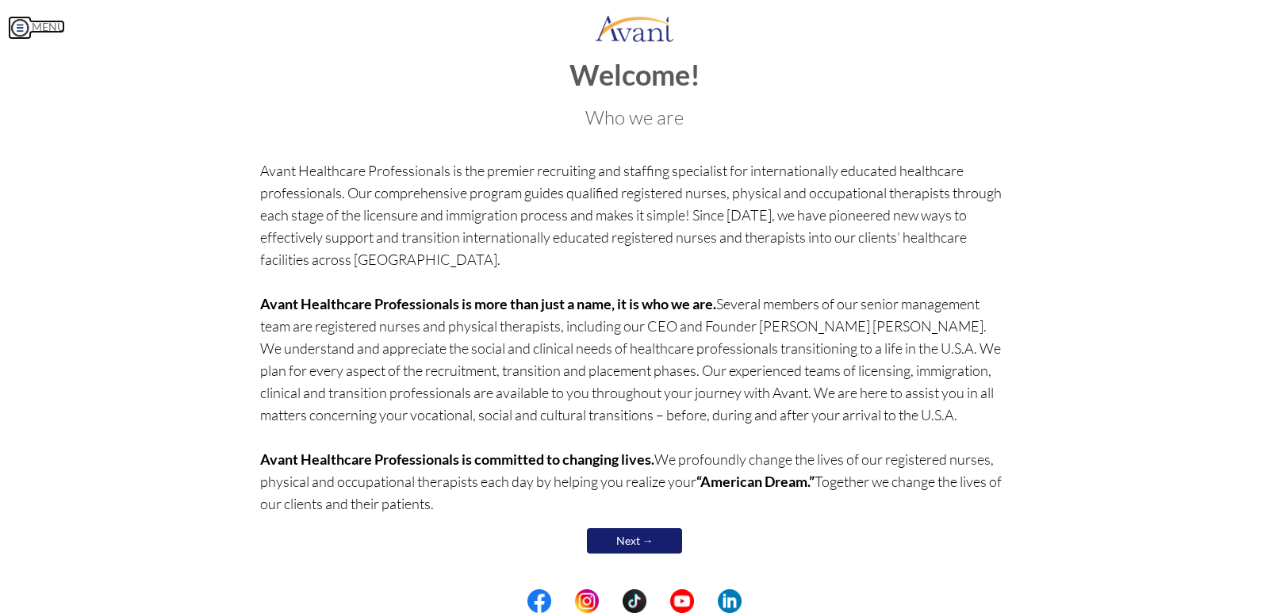
click at [20, 28] on img at bounding box center [20, 28] width 24 height 24
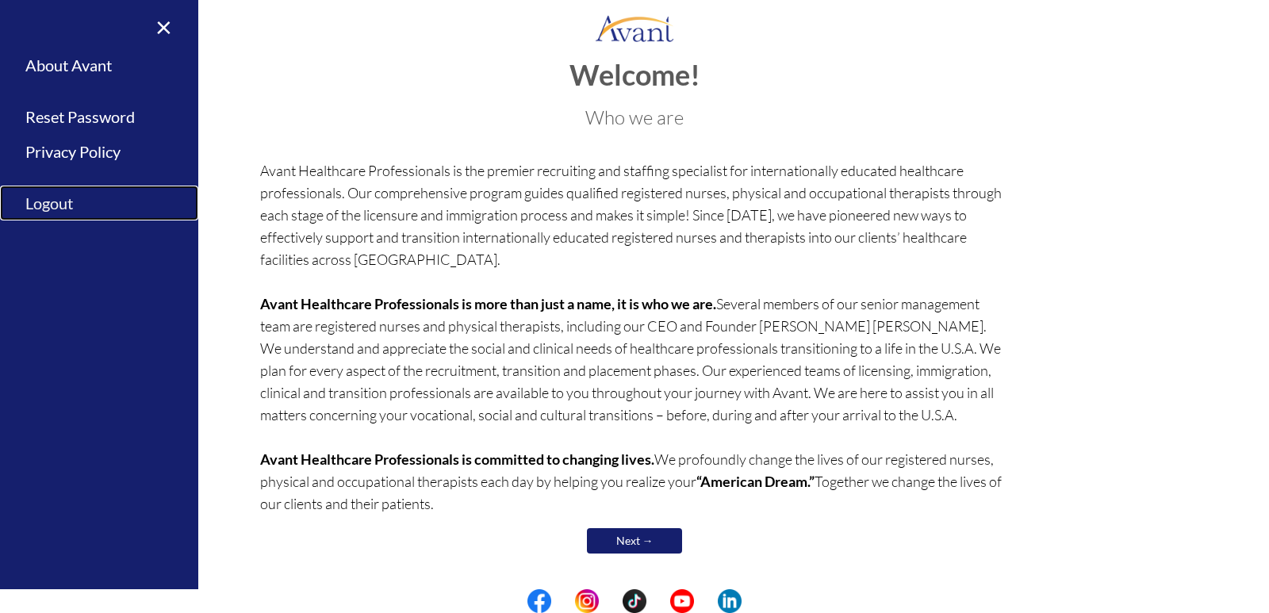
click at [52, 205] on link "Logout" at bounding box center [99, 204] width 198 height 36
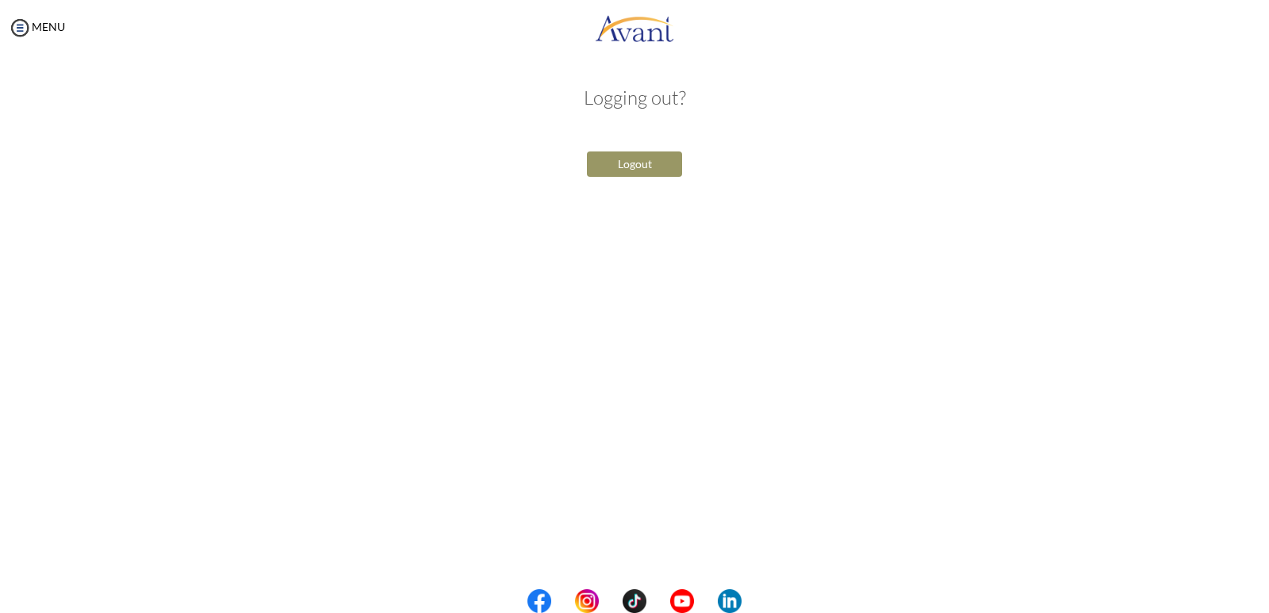
click at [628, 155] on button "Logout" at bounding box center [634, 164] width 95 height 25
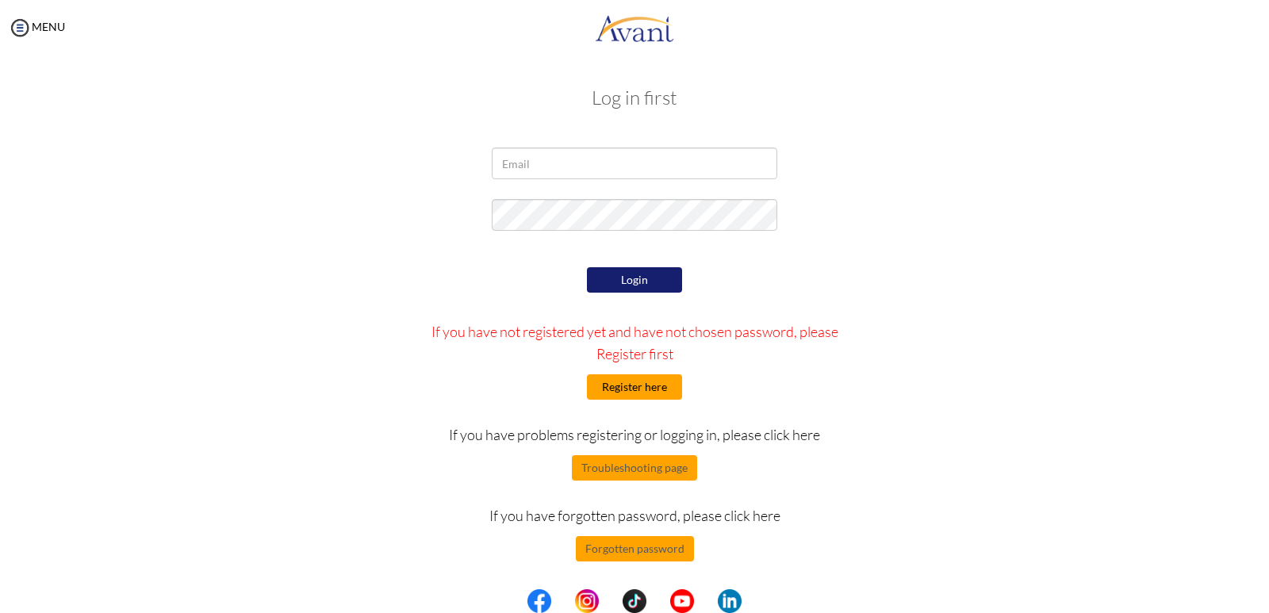
click at [635, 389] on button "Register here" at bounding box center [634, 386] width 95 height 25
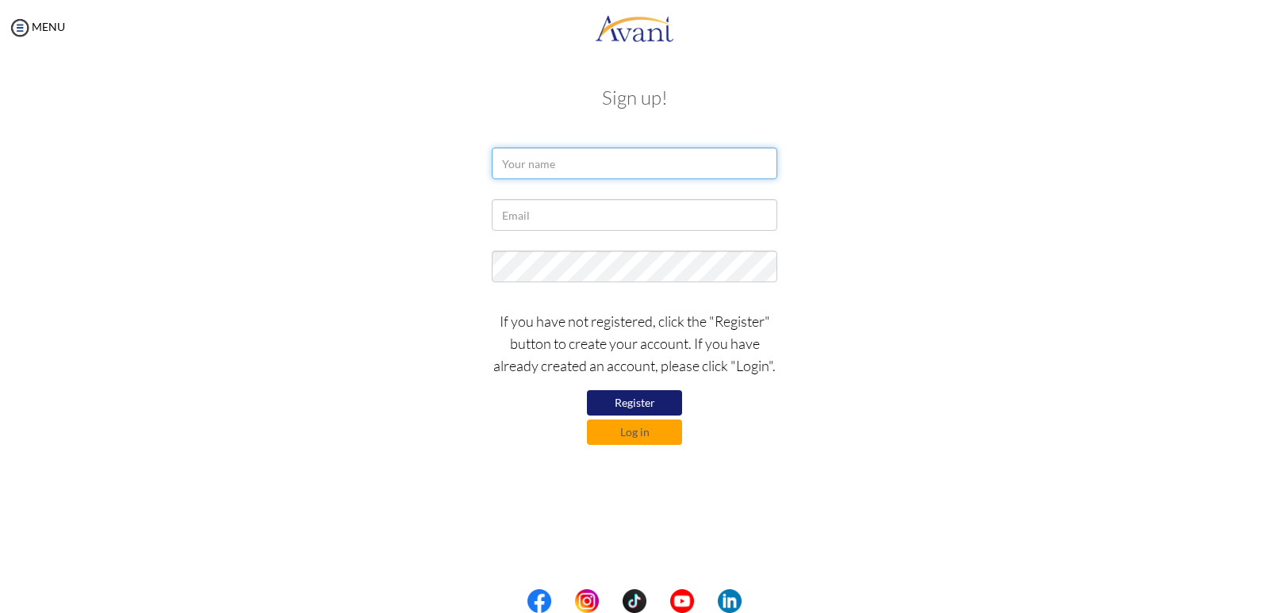
click at [570, 165] on input "text" at bounding box center [635, 164] width 286 height 32
type input "[PERSON_NAME]"
click at [583, 213] on input "text" at bounding box center [635, 215] width 286 height 32
type input "[EMAIL_ADDRESS][DOMAIN_NAME]"
click at [633, 397] on button "Register" at bounding box center [634, 402] width 95 height 25
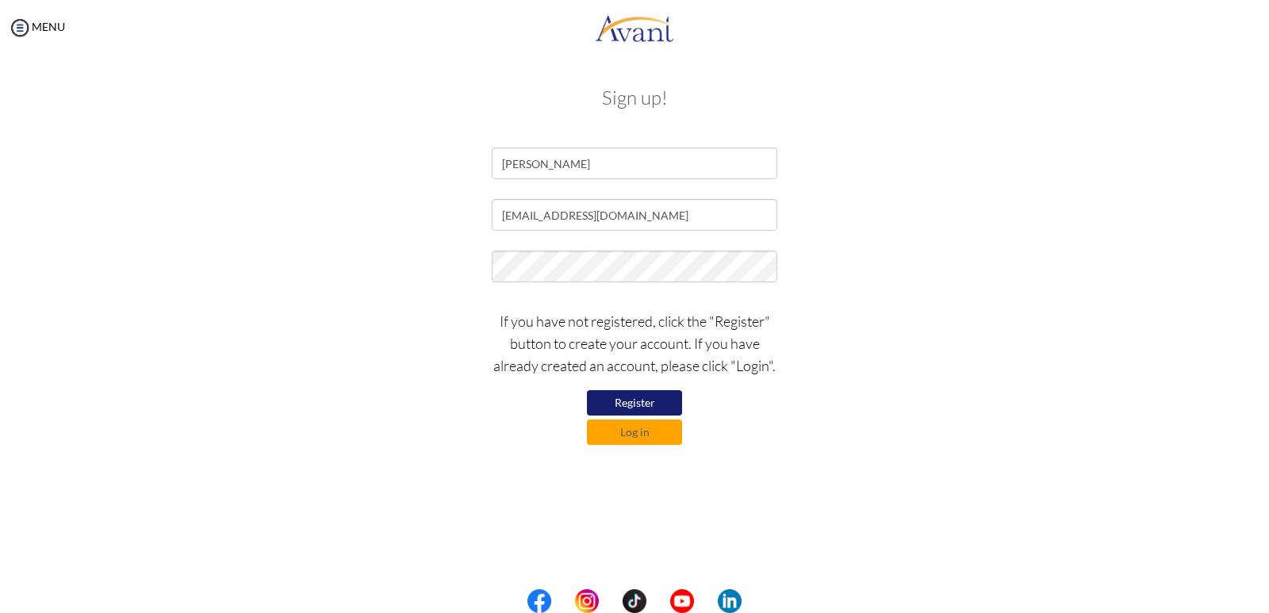
click at [642, 394] on button "Register" at bounding box center [634, 402] width 95 height 25
click at [624, 428] on button "Log in" at bounding box center [634, 432] width 95 height 25
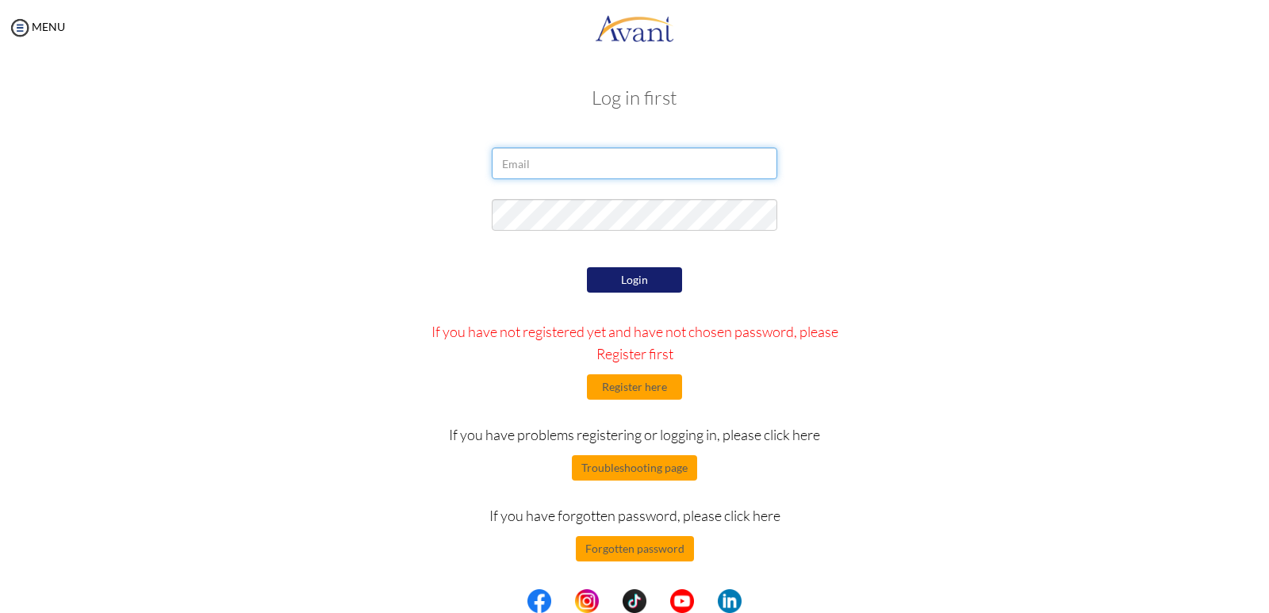
type input "[EMAIL_ADDRESS][DOMAIN_NAME]"
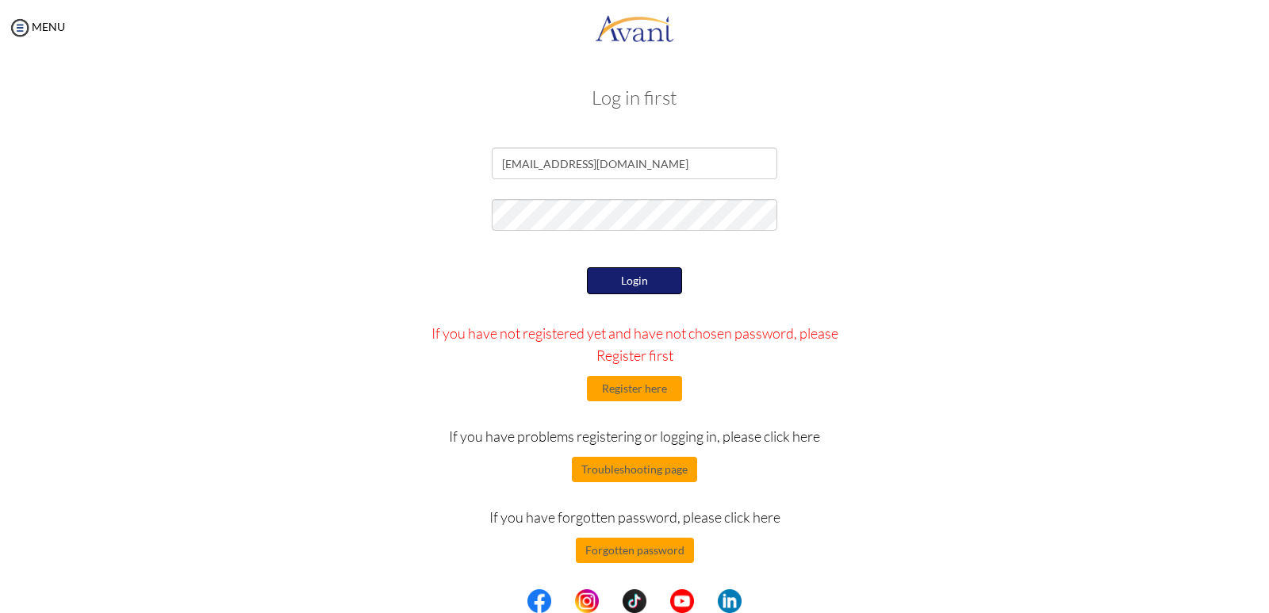
click at [655, 272] on button "Login" at bounding box center [634, 280] width 95 height 27
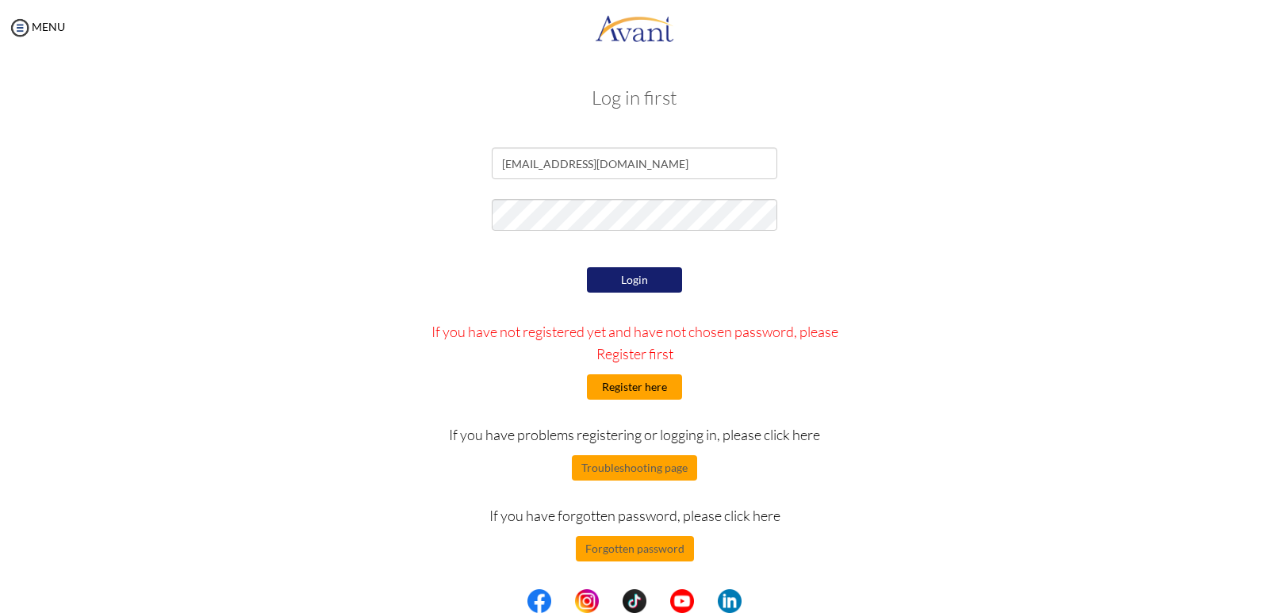
click at [637, 385] on button "Register here" at bounding box center [634, 386] width 95 height 25
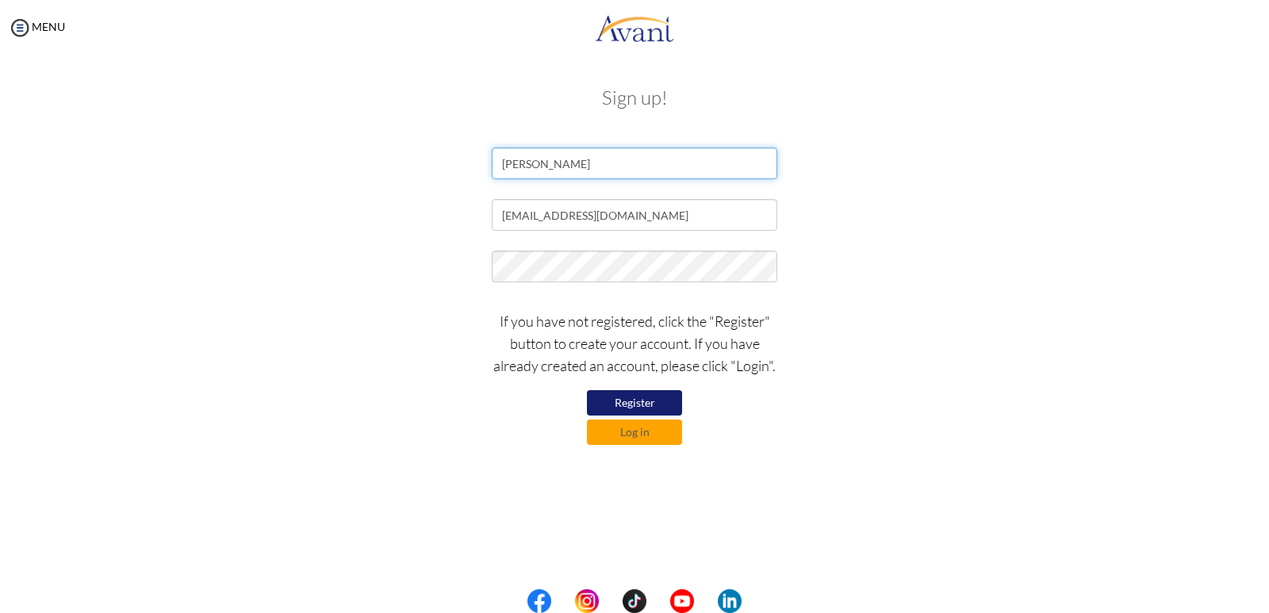
click at [638, 171] on input "[PERSON_NAME]" at bounding box center [635, 164] width 286 height 32
click at [630, 398] on button "Register" at bounding box center [634, 402] width 95 height 25
click at [607, 168] on input "[PERSON_NAME]" at bounding box center [635, 164] width 286 height 32
type input "[PERSON_NAME]"
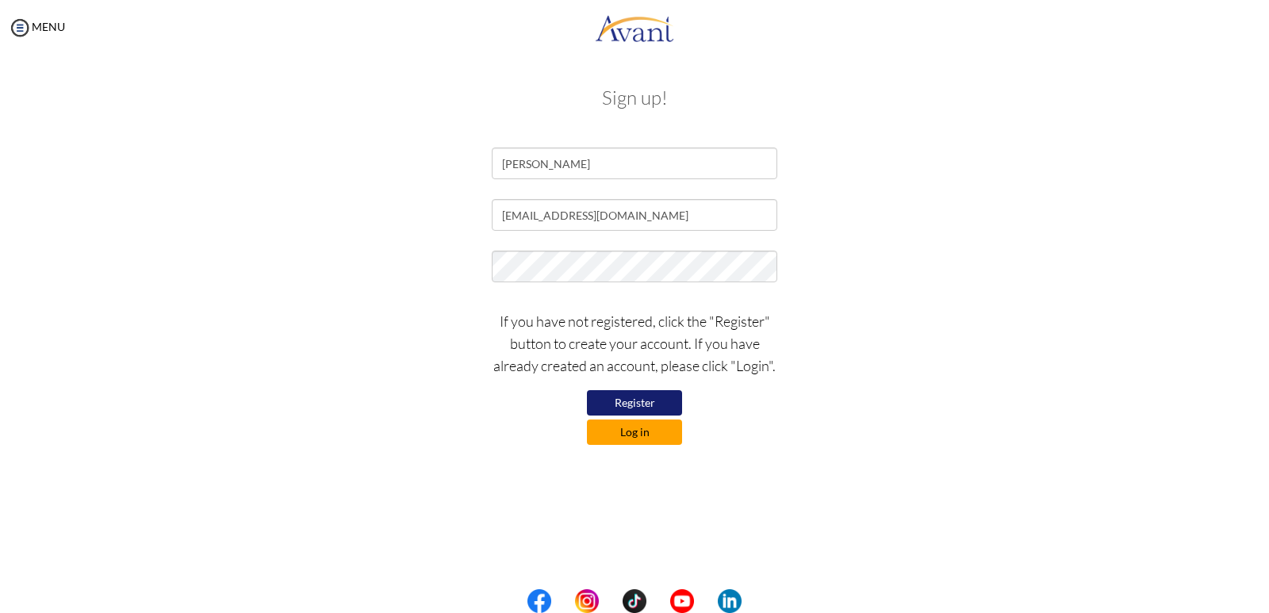
click at [616, 422] on button "Log in" at bounding box center [634, 432] width 95 height 25
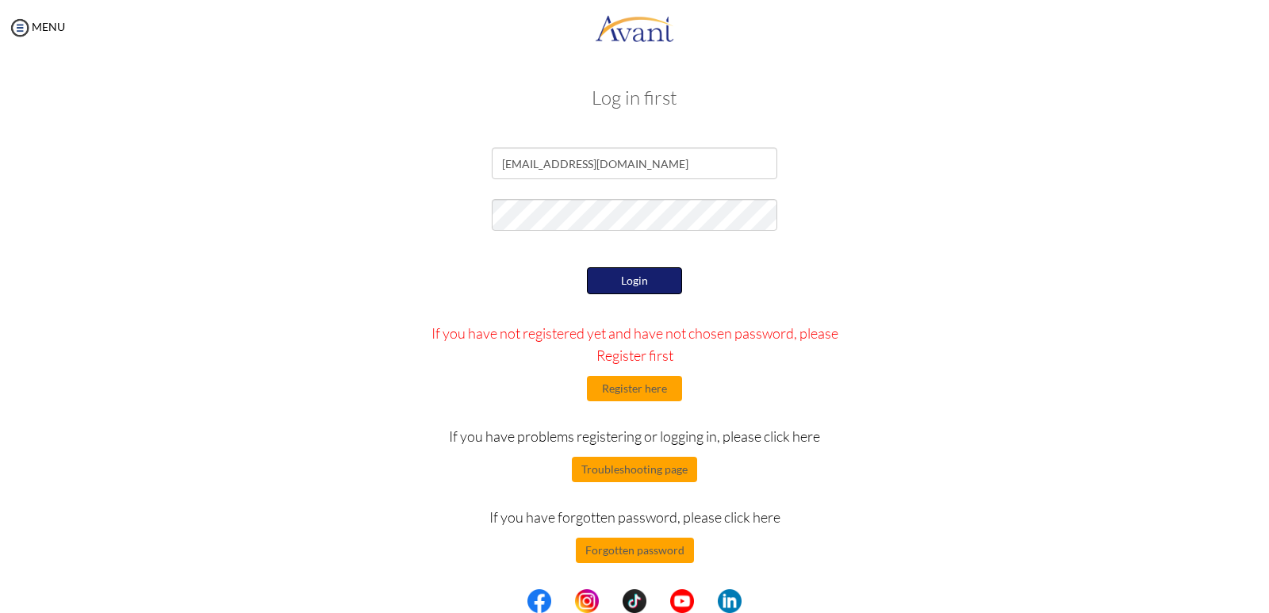
click at [635, 280] on button "Login" at bounding box center [634, 280] width 95 height 27
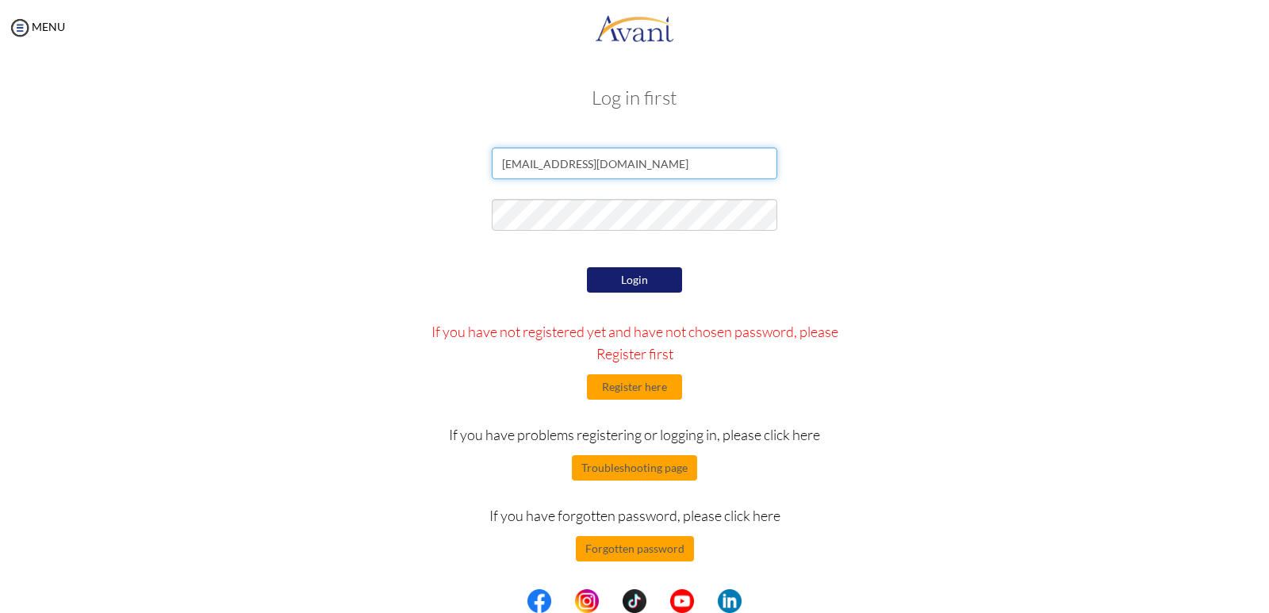
click at [613, 163] on input "[EMAIL_ADDRESS][DOMAIN_NAME]" at bounding box center [635, 164] width 286 height 32
click at [22, 27] on img at bounding box center [20, 28] width 24 height 24
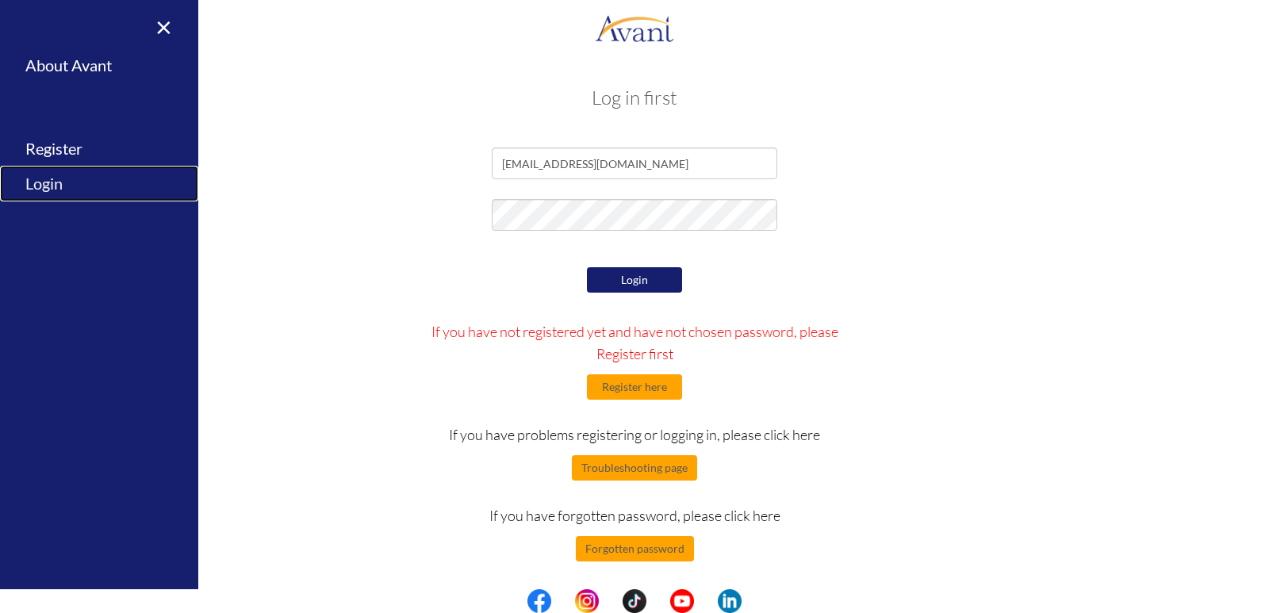
click at [45, 186] on link "Login" at bounding box center [99, 184] width 198 height 36
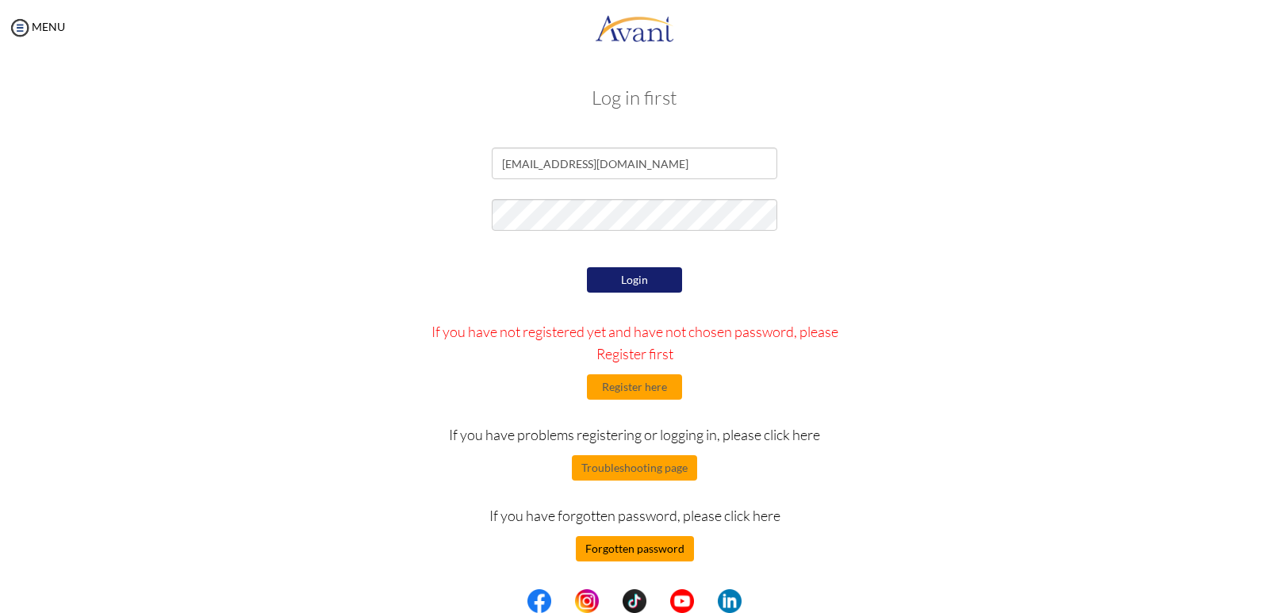
click at [621, 550] on button "Forgotten password" at bounding box center [635, 548] width 118 height 25
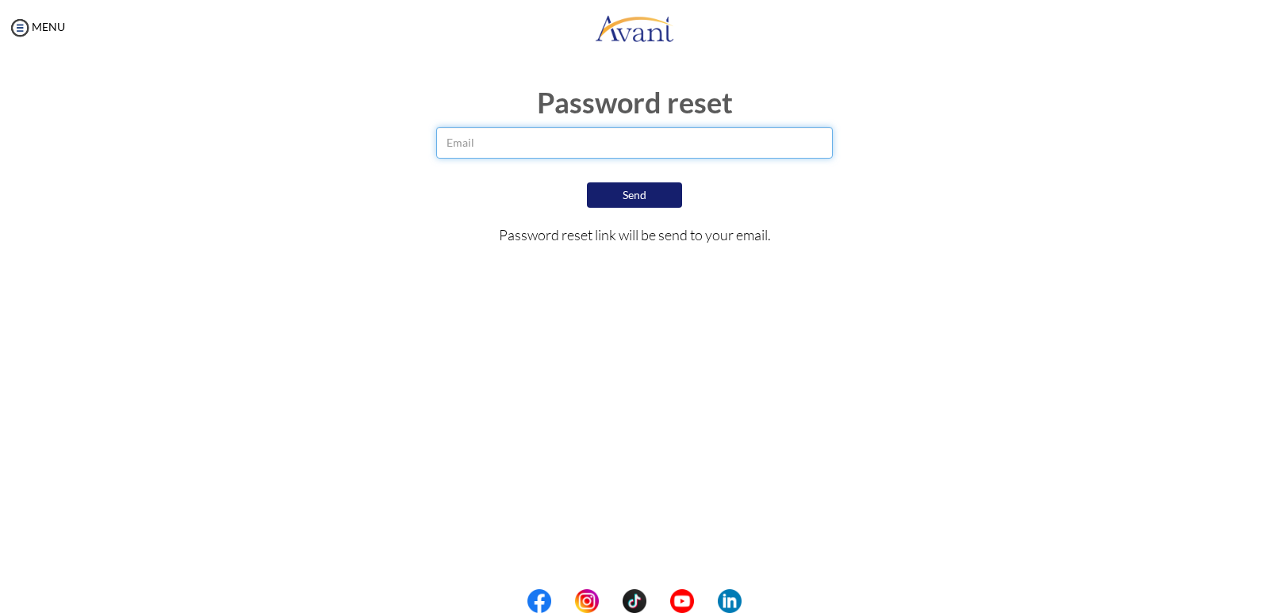
click at [482, 152] on input "email" at bounding box center [634, 143] width 397 height 32
type input "[EMAIL_ADDRESS][DOMAIN_NAME]"
click at [595, 188] on button "Send" at bounding box center [634, 194] width 95 height 25
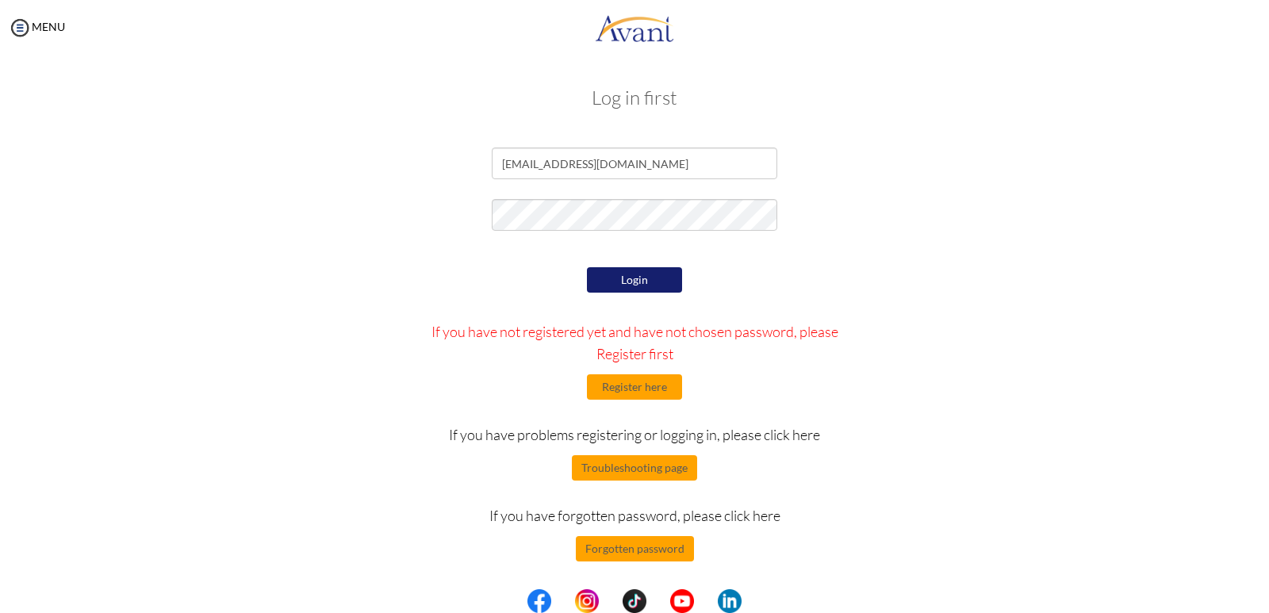
click at [450, 278] on div "Login If you have not registered yet and have not chosen password, please Regis…" at bounding box center [635, 412] width 464 height 298
click at [601, 286] on button "Login" at bounding box center [634, 279] width 95 height 25
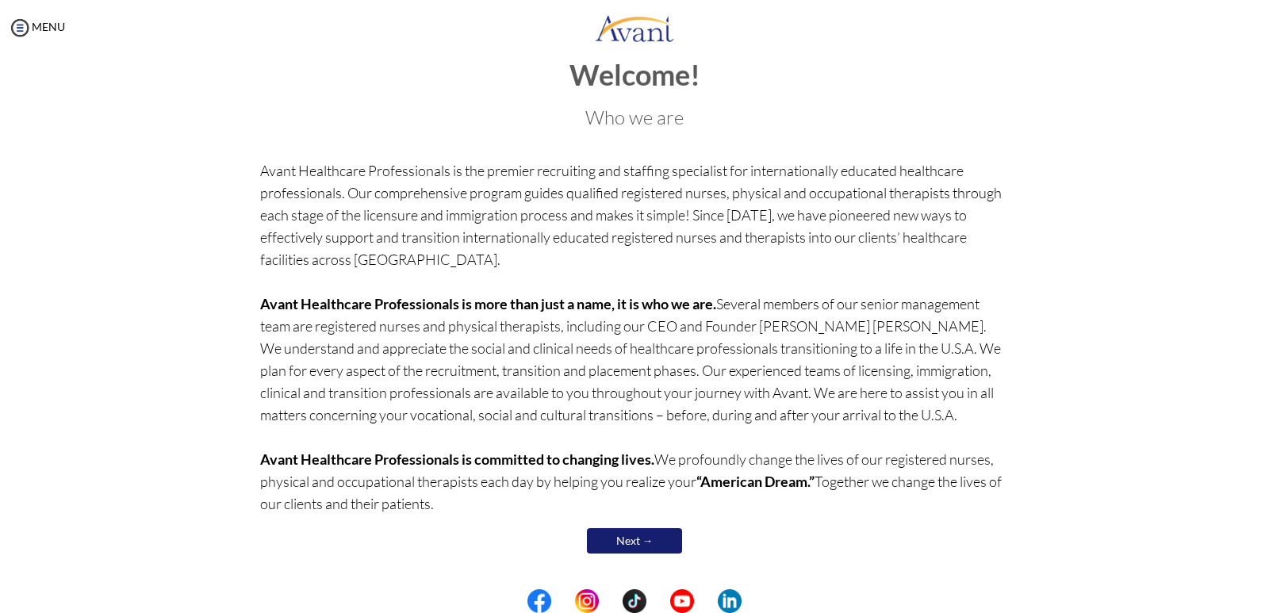
click at [635, 536] on link "Next →" at bounding box center [634, 540] width 95 height 25
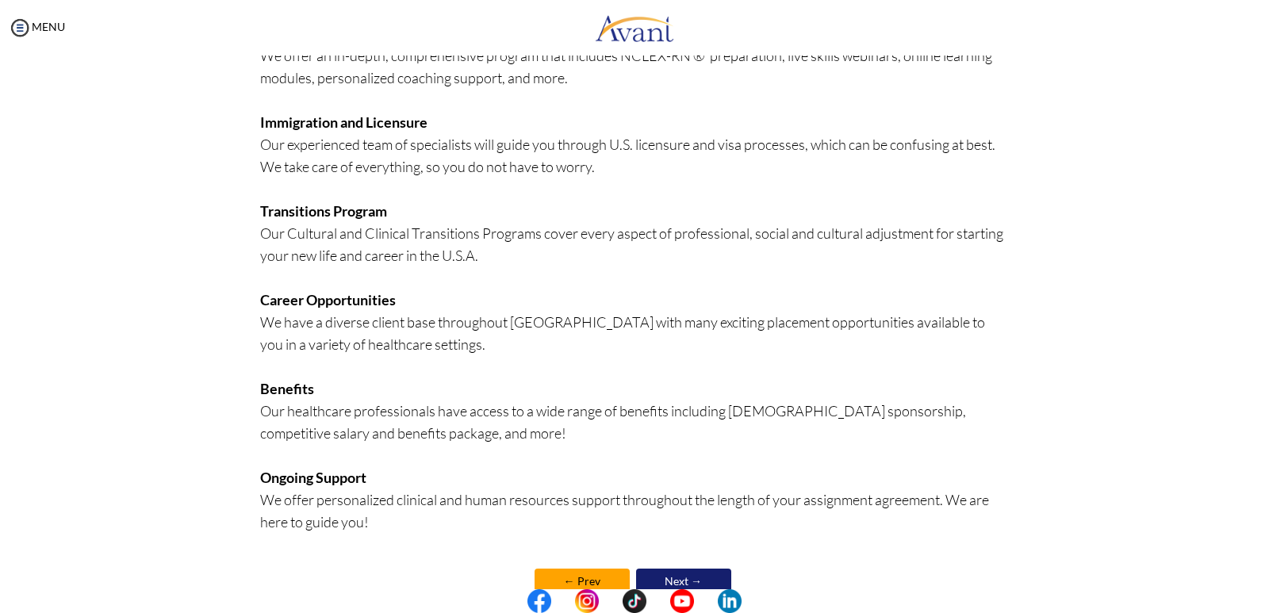
scroll to position [278, 0]
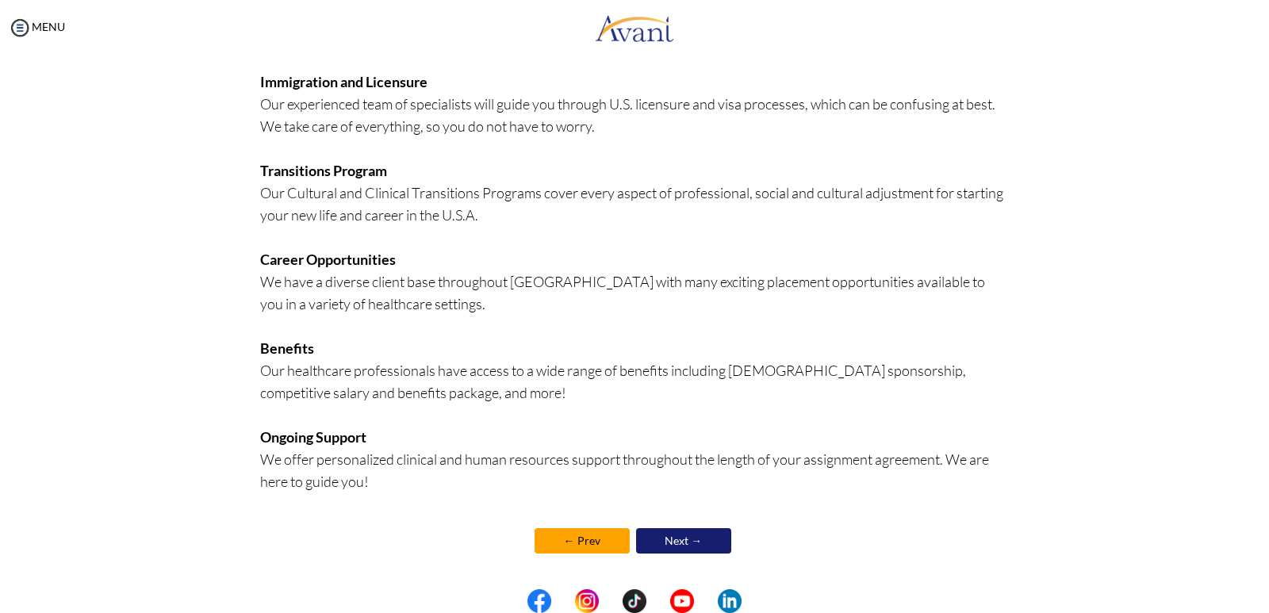
click at [652, 536] on link "Next →" at bounding box center [683, 540] width 95 height 25
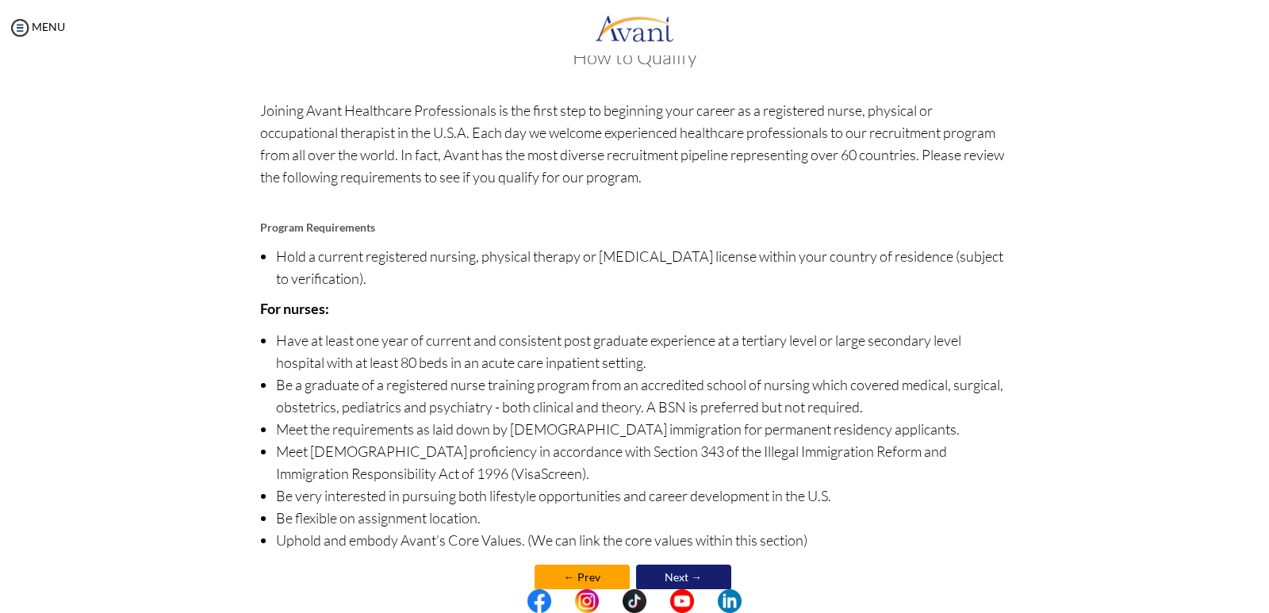
scroll to position [77, 0]
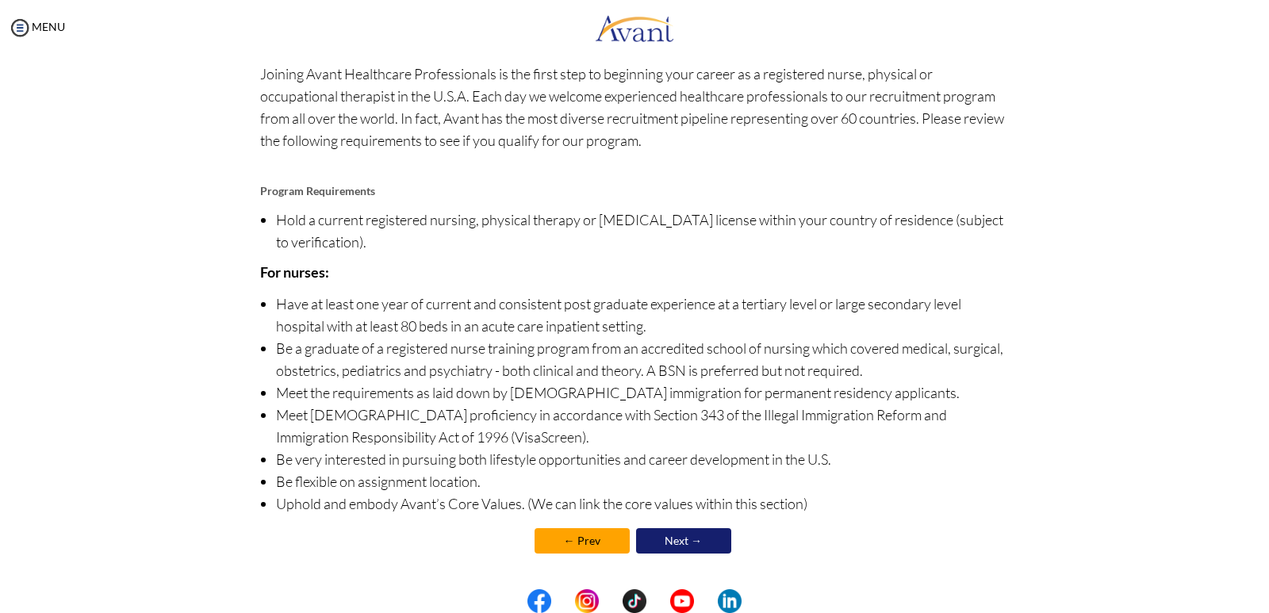
click at [681, 534] on link "Next →" at bounding box center [683, 540] width 95 height 25
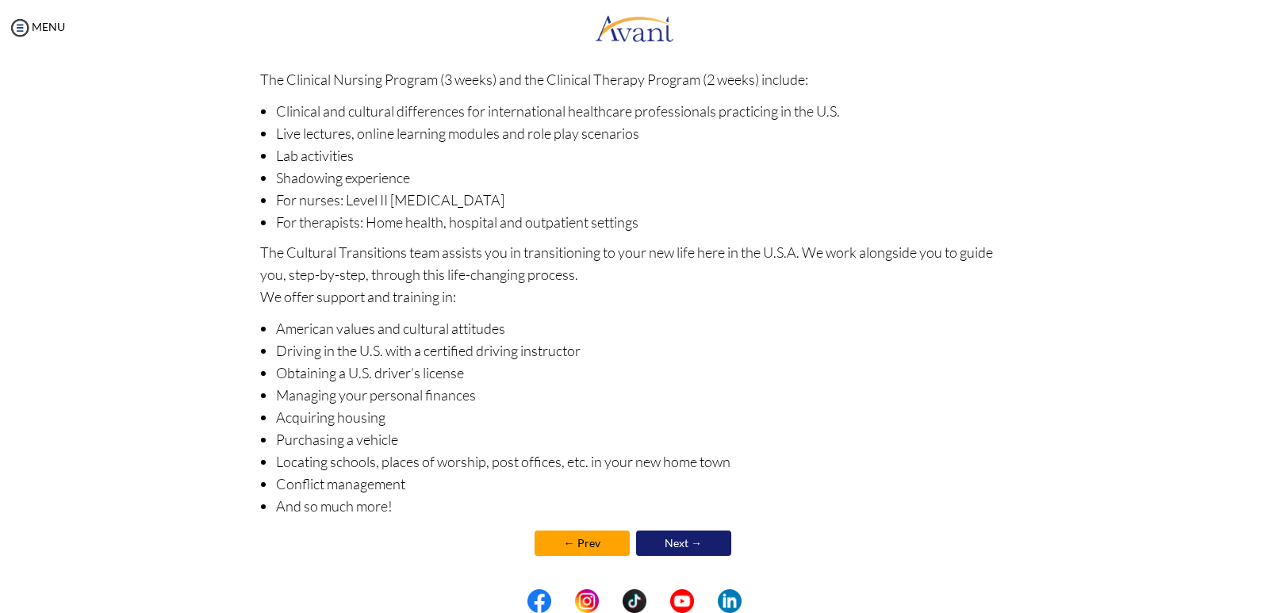
scroll to position [140, 0]
click at [662, 536] on link "Next →" at bounding box center [683, 540] width 95 height 25
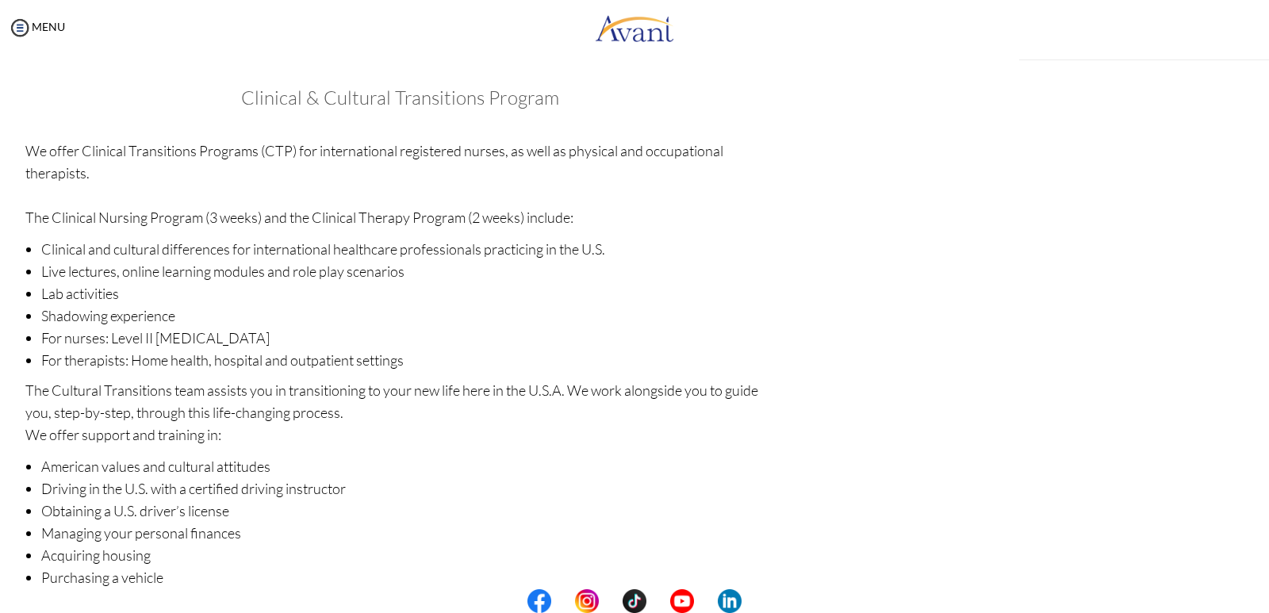
scroll to position [142, 0]
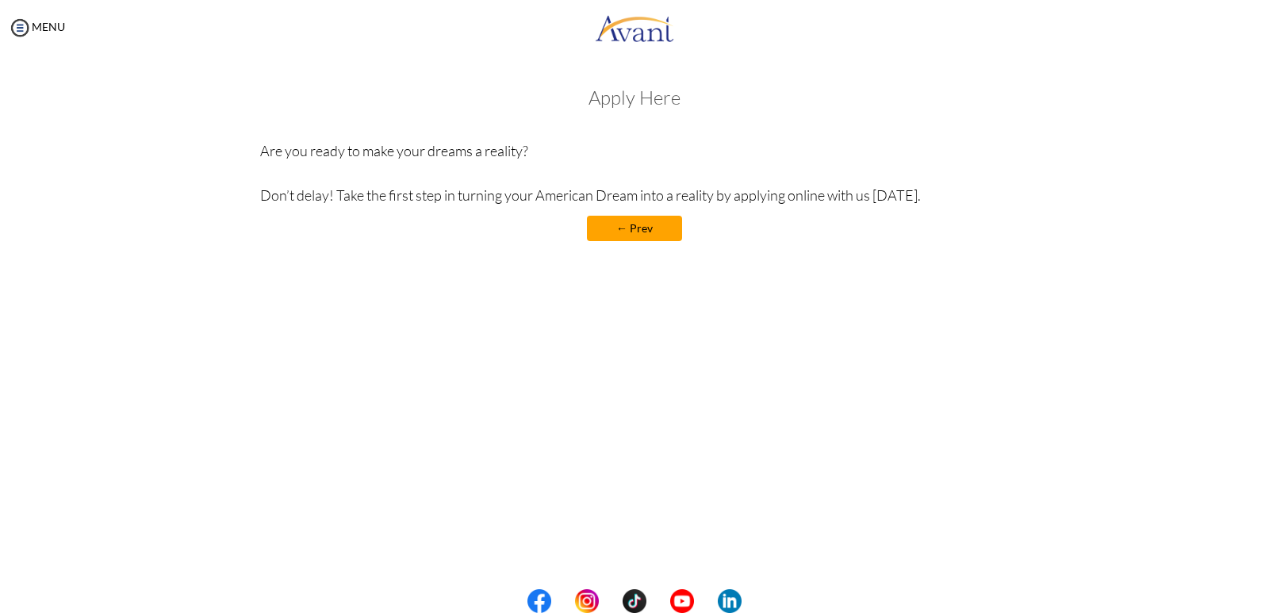
click at [649, 98] on h3 "Apply Here" at bounding box center [635, 97] width 750 height 21
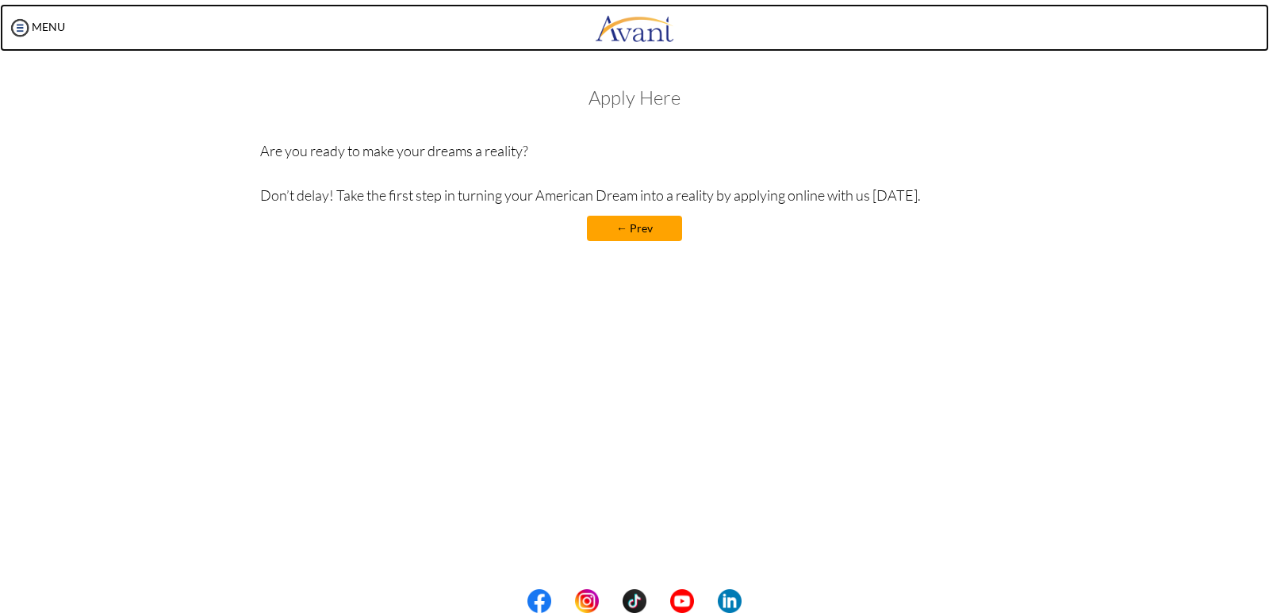
click at [647, 30] on img at bounding box center [634, 28] width 79 height 48
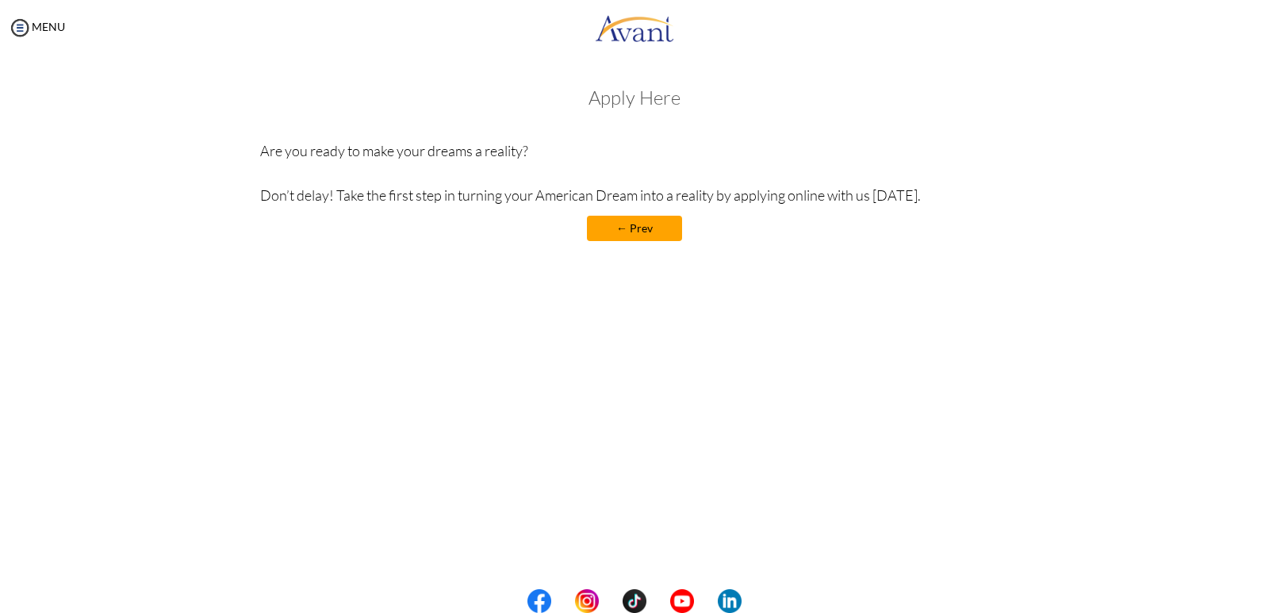
click at [330, 198] on p "Are you ready to make your dreams a reality? Don’t delay! Take the first step i…" at bounding box center [635, 173] width 750 height 67
click at [47, 31] on link "MENU" at bounding box center [36, 26] width 57 height 13
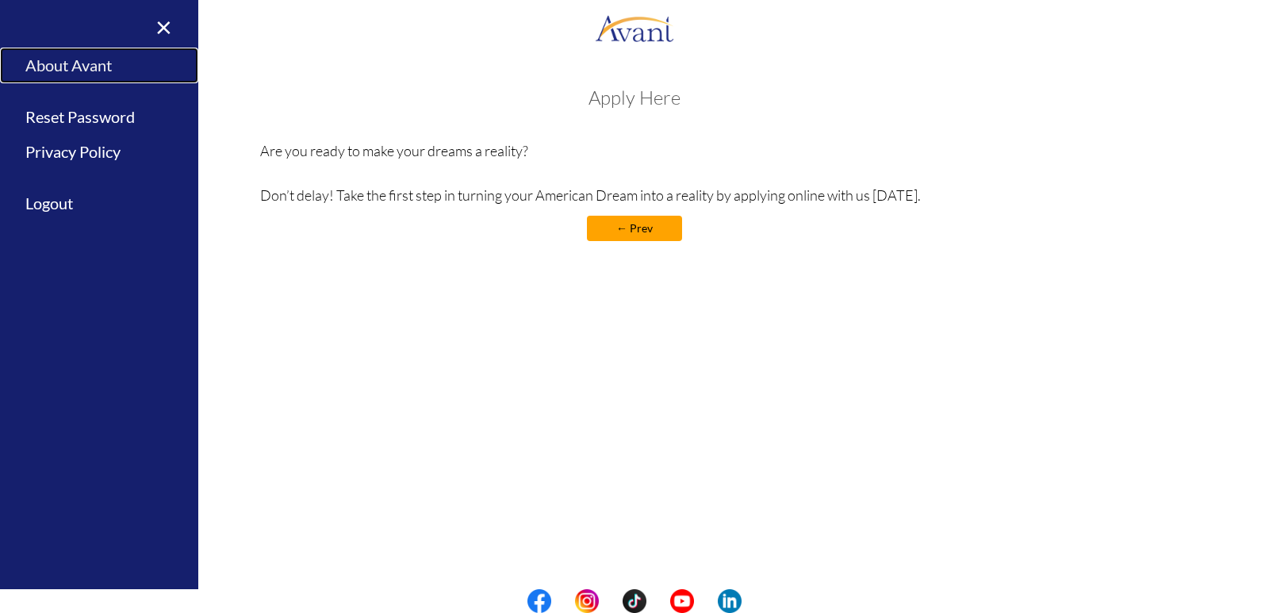
click at [56, 59] on link "About Avant" at bounding box center [99, 66] width 198 height 36
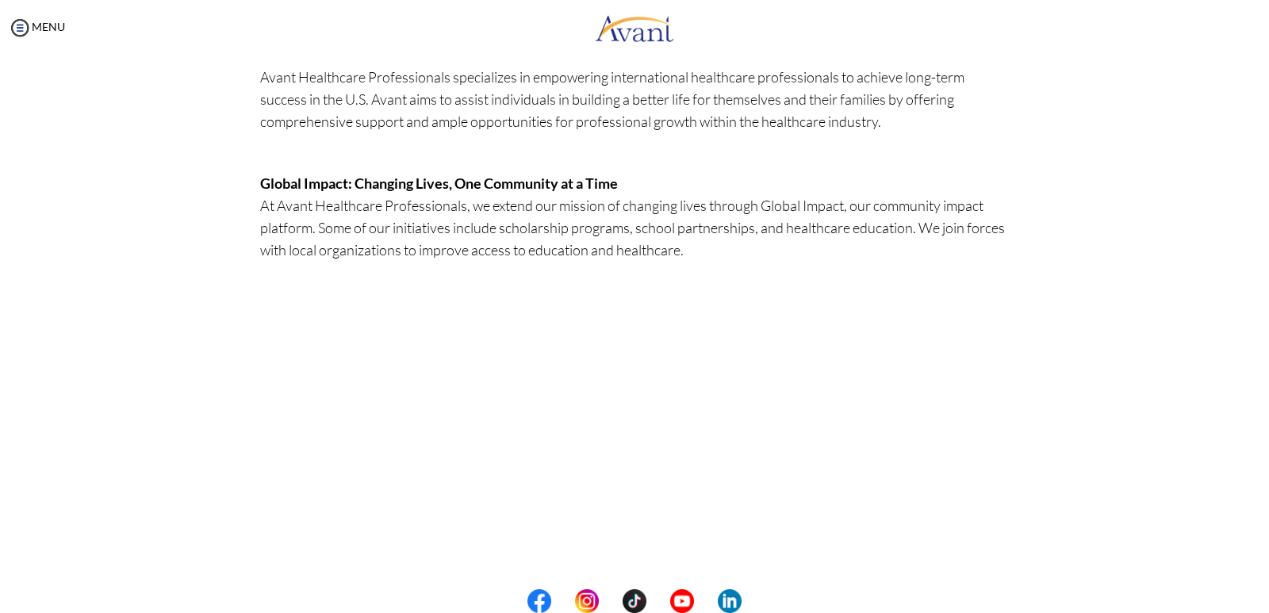
scroll to position [397, 0]
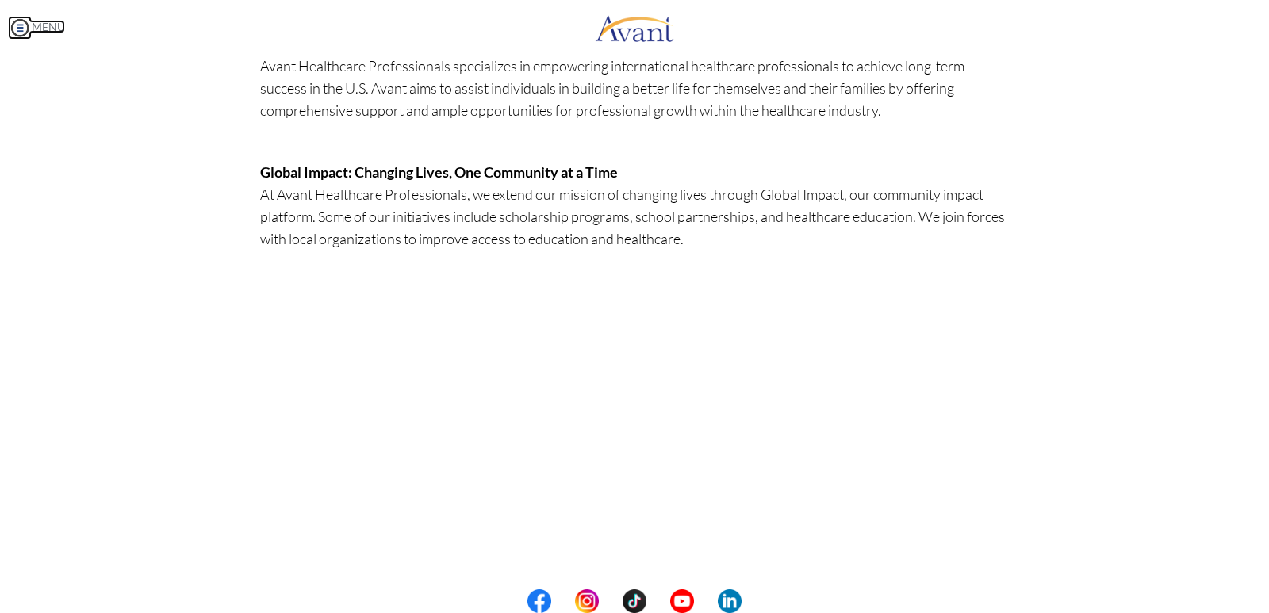
click at [26, 25] on img at bounding box center [20, 28] width 24 height 24
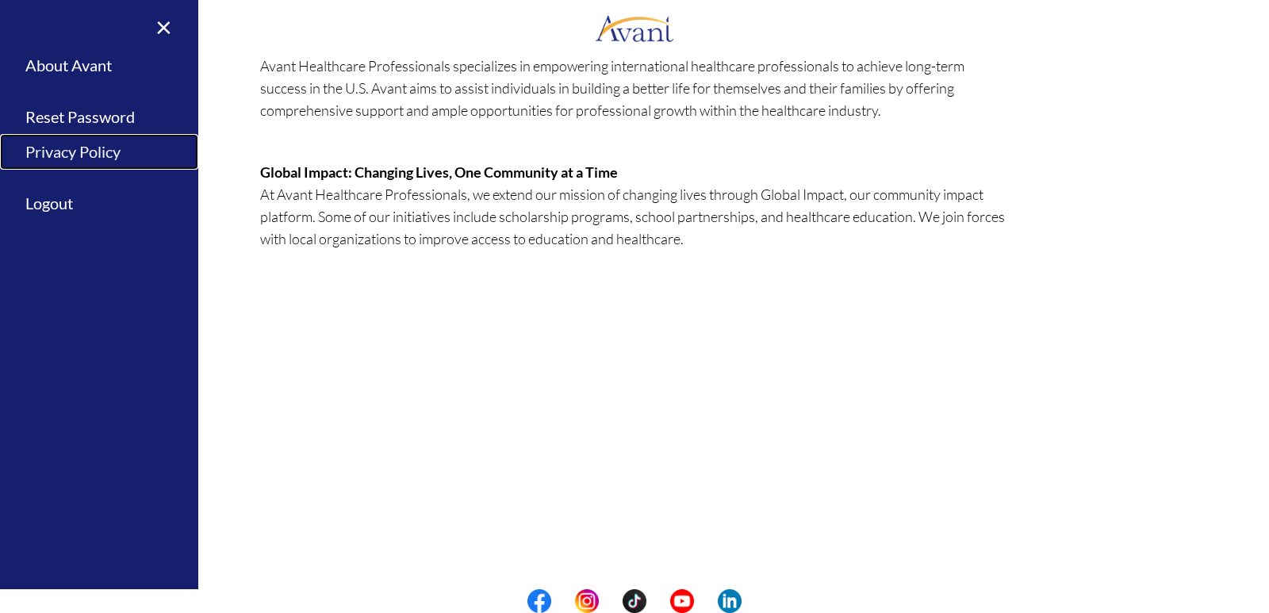
click at [49, 150] on link "Privacy Policy" at bounding box center [99, 152] width 198 height 36
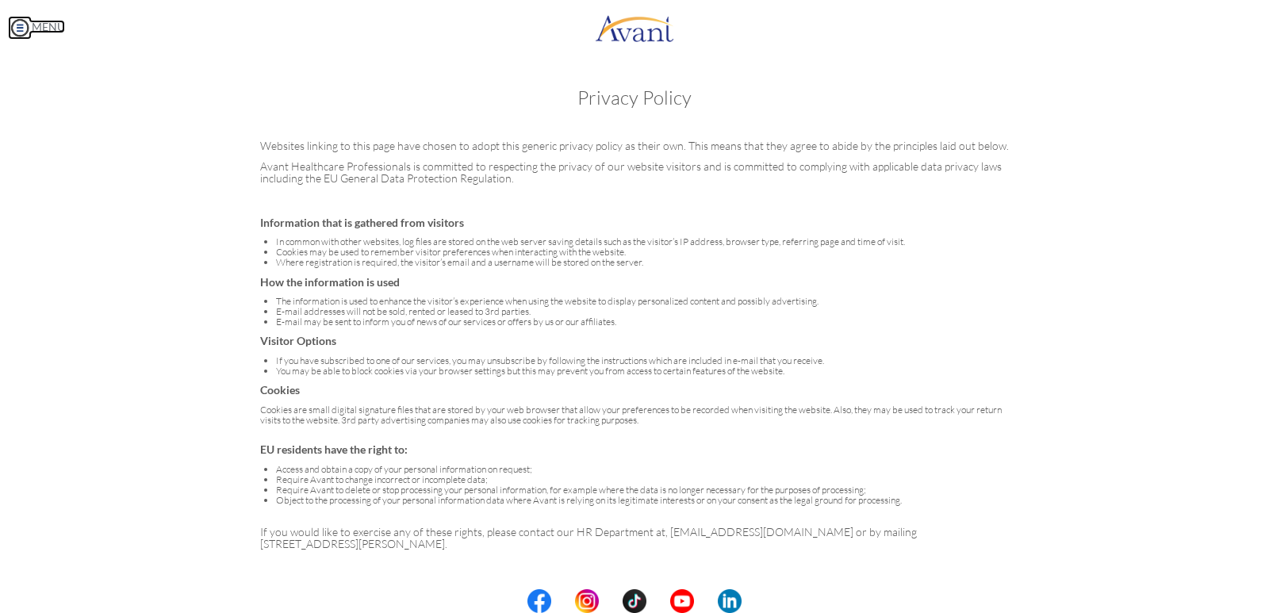
click at [63, 29] on link "MENU" at bounding box center [36, 26] width 57 height 13
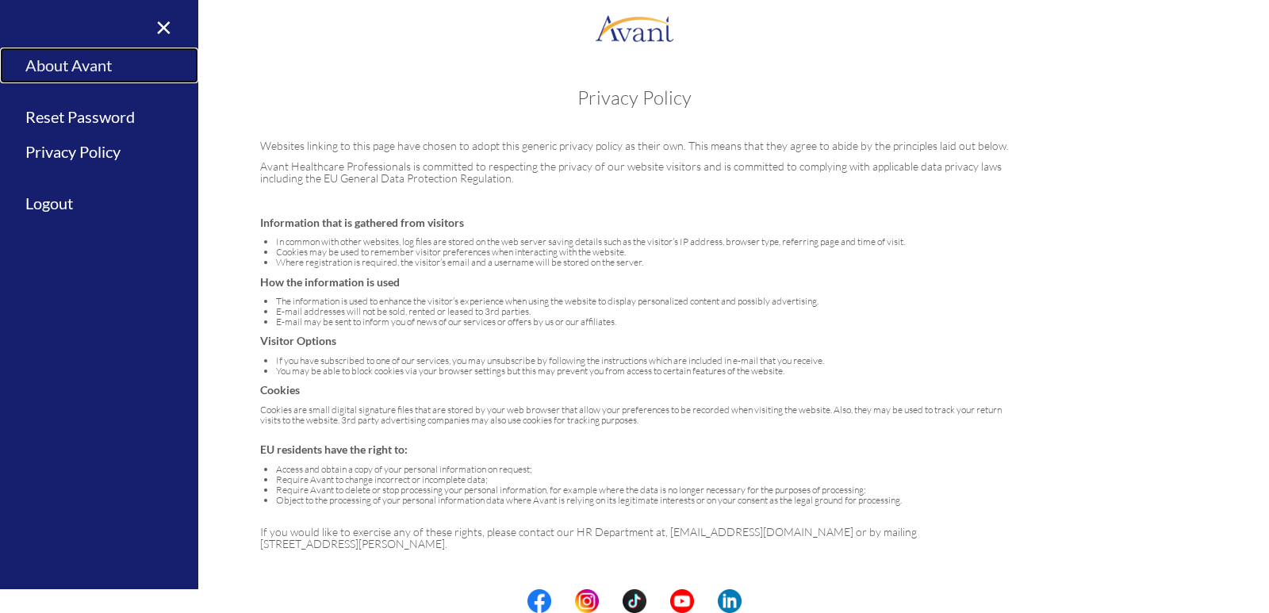
click at [66, 69] on link "About Avant" at bounding box center [99, 66] width 198 height 36
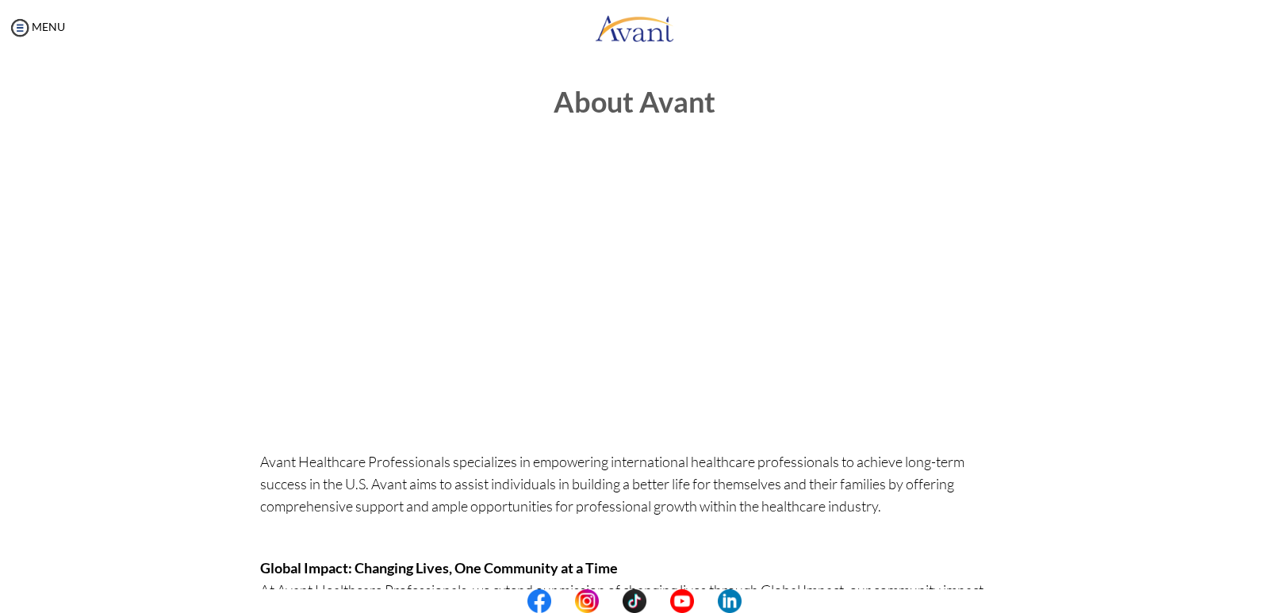
scroll to position [0, 0]
